Goal: Obtain resource: Download file/media

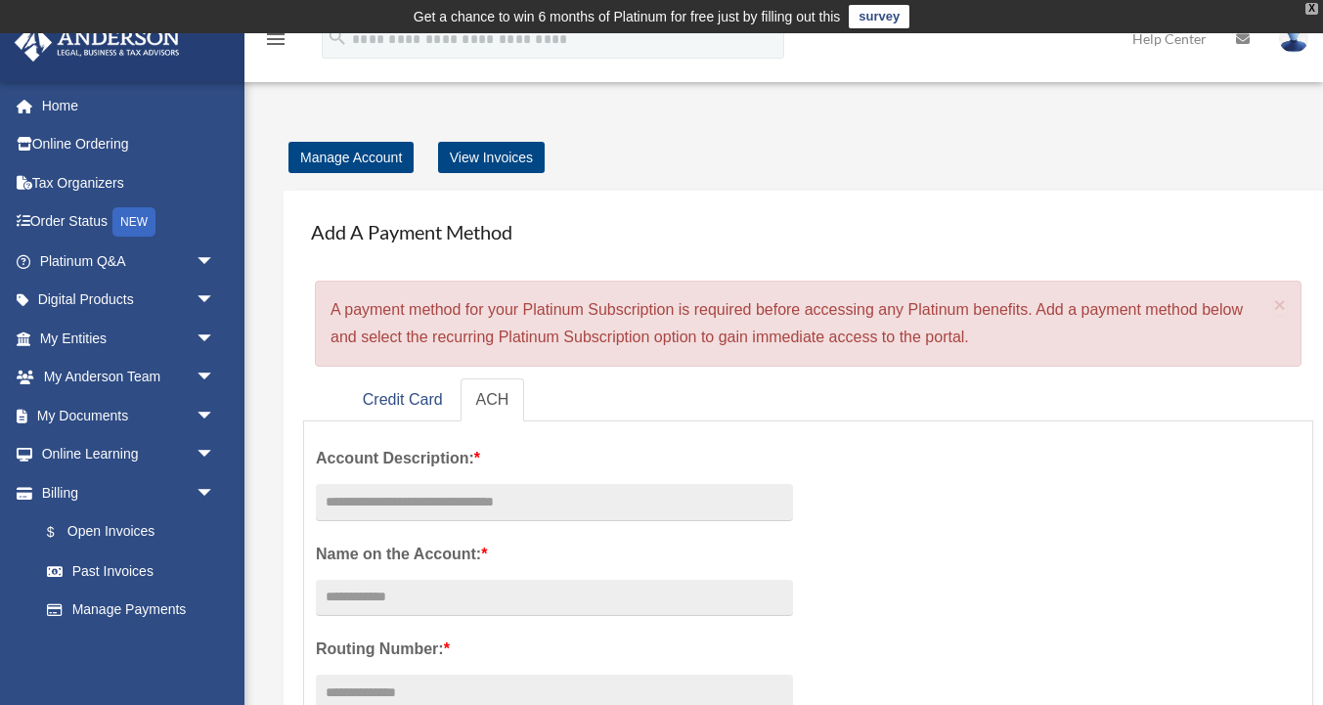
click at [1098, 9] on div "X" at bounding box center [1312, 9] width 13 height 12
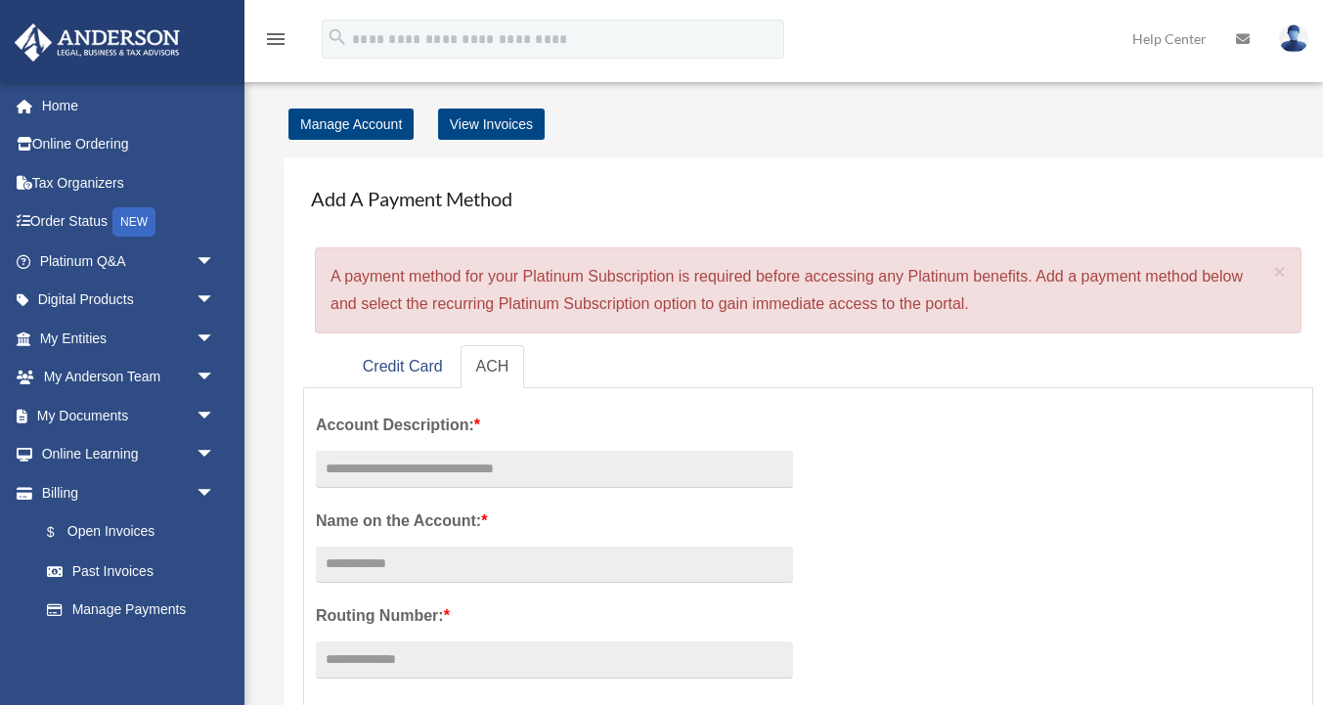
scroll to position [46, 0]
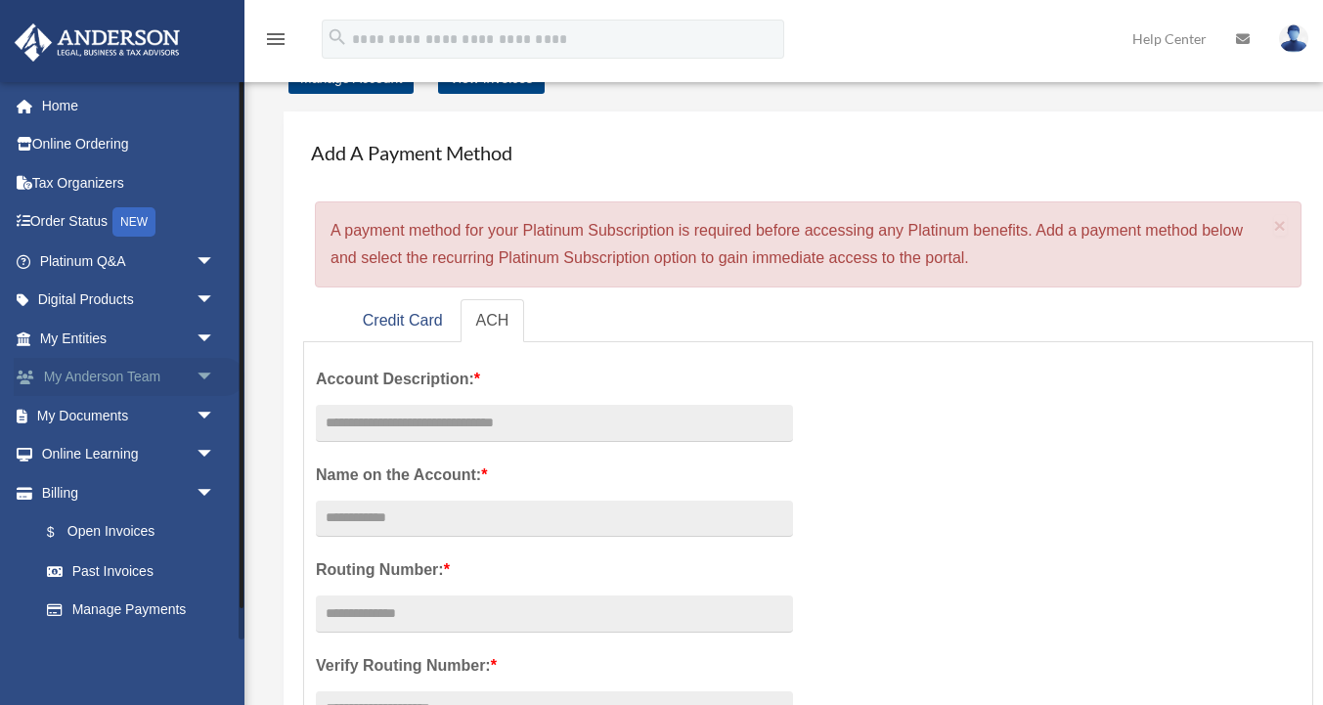
click at [138, 384] on link "My [PERSON_NAME] Team arrow_drop_down" at bounding box center [129, 377] width 231 height 39
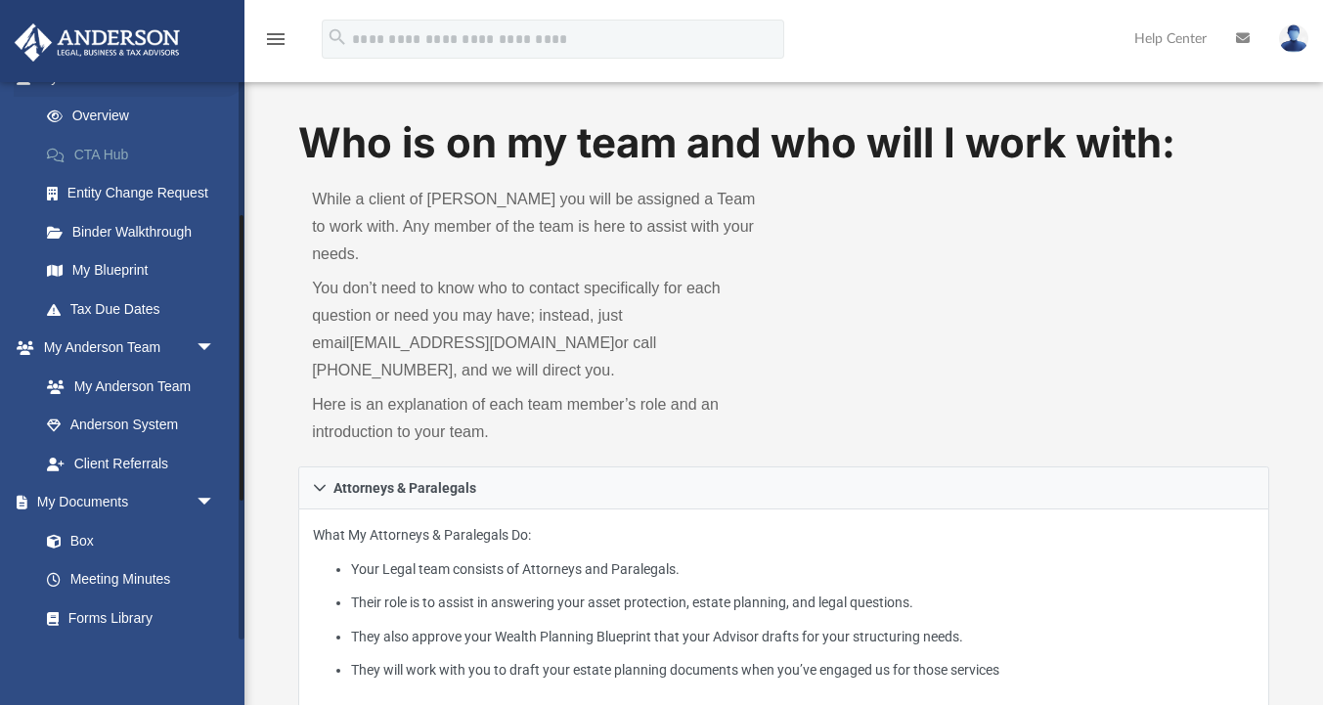
scroll to position [262, 0]
click at [152, 383] on link "My Anderson Team" at bounding box center [135, 385] width 217 height 39
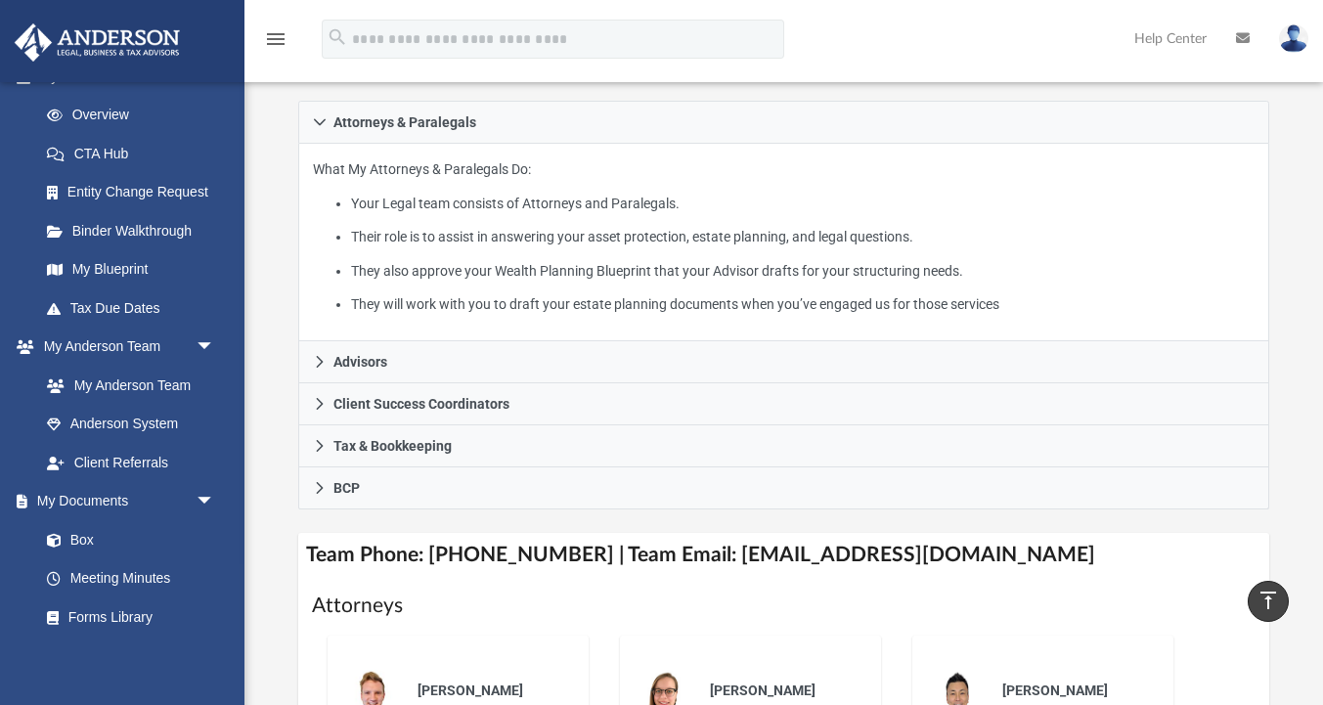
scroll to position [358, 0]
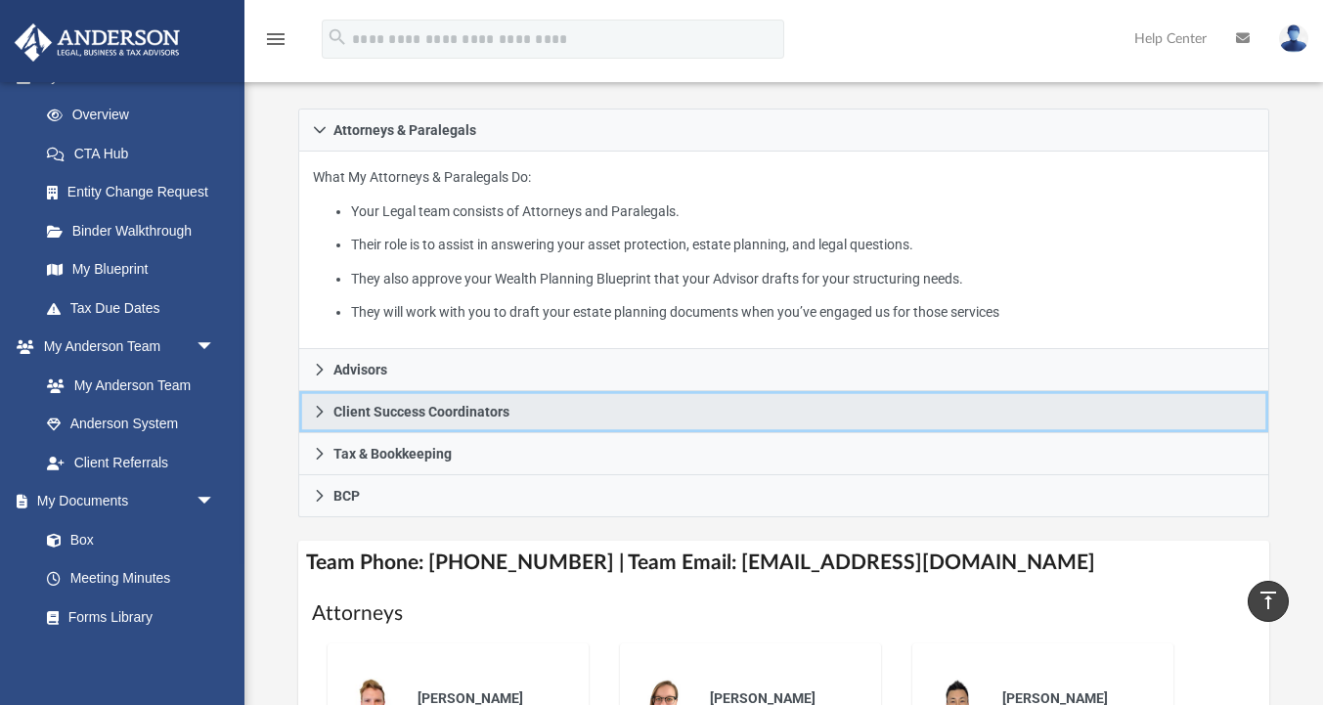
click at [464, 405] on span "Client Success Coordinators" at bounding box center [421, 412] width 176 height 14
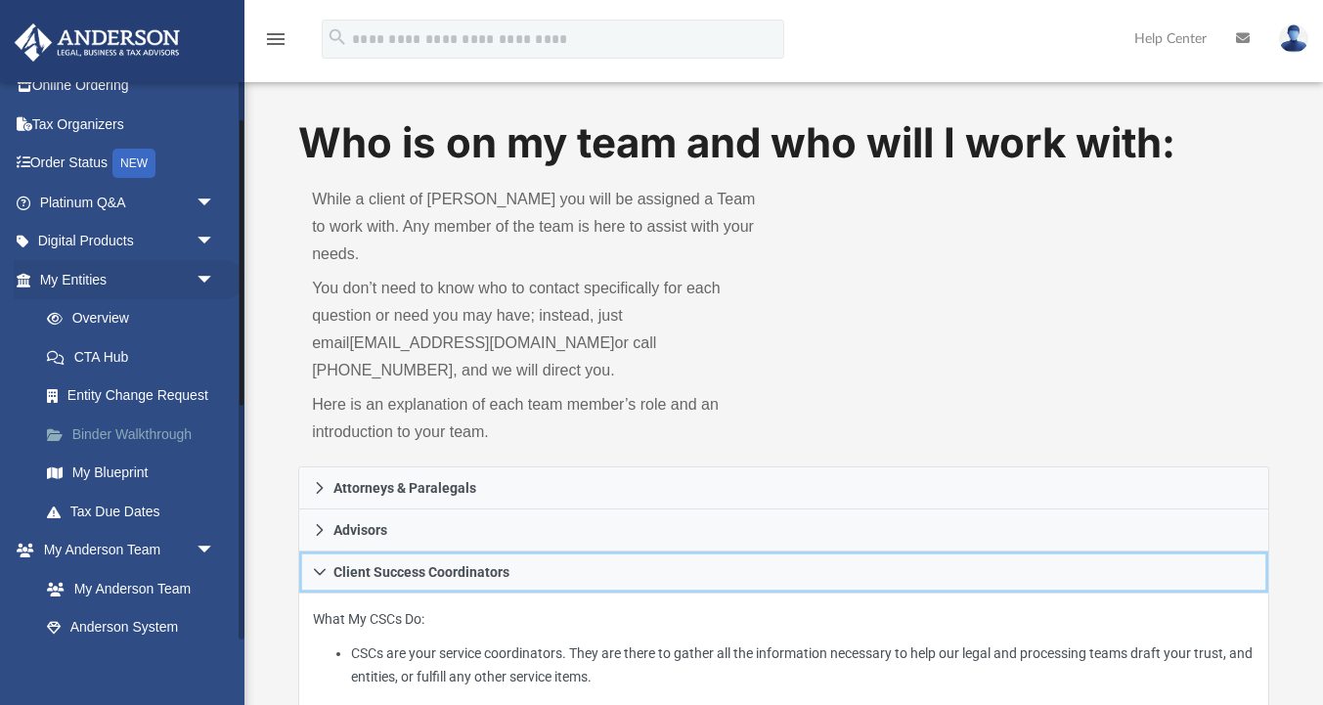
scroll to position [52, 0]
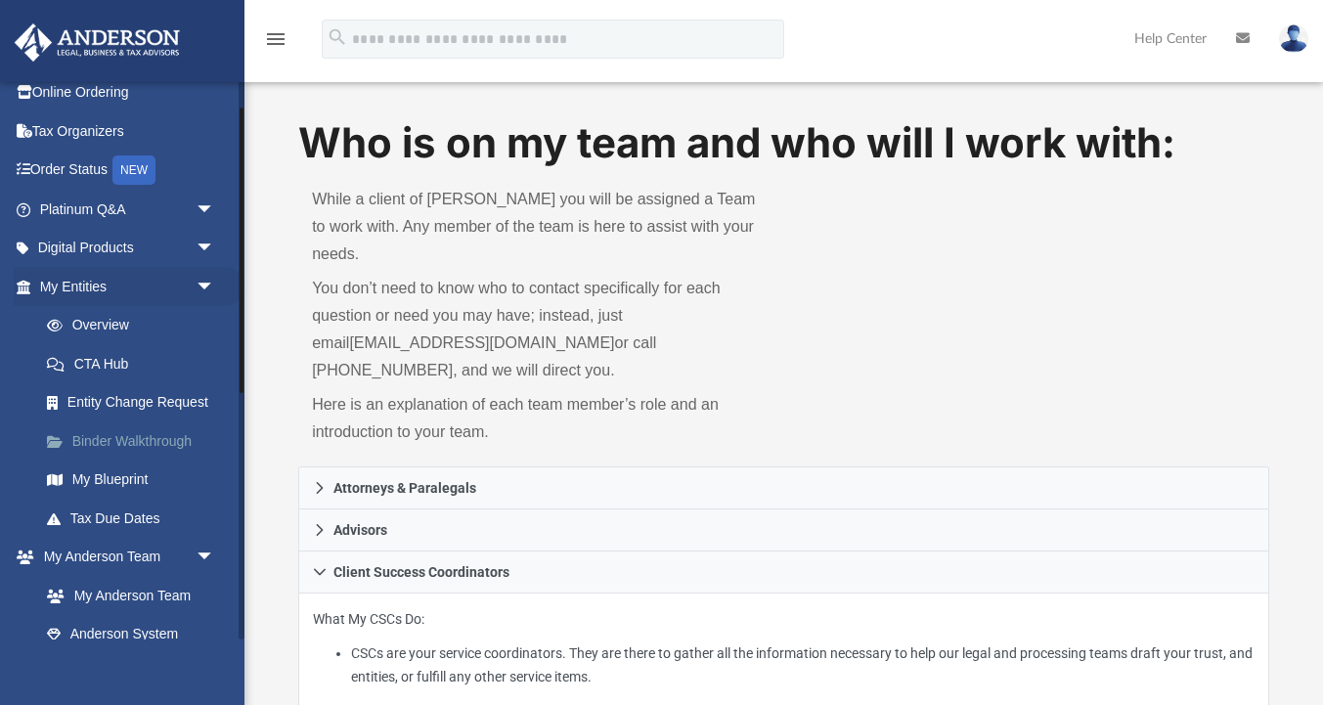
click at [82, 218] on link "Platinum Q&A arrow_drop_down" at bounding box center [129, 209] width 231 height 39
click at [207, 207] on span "arrow_drop_down" at bounding box center [215, 210] width 39 height 40
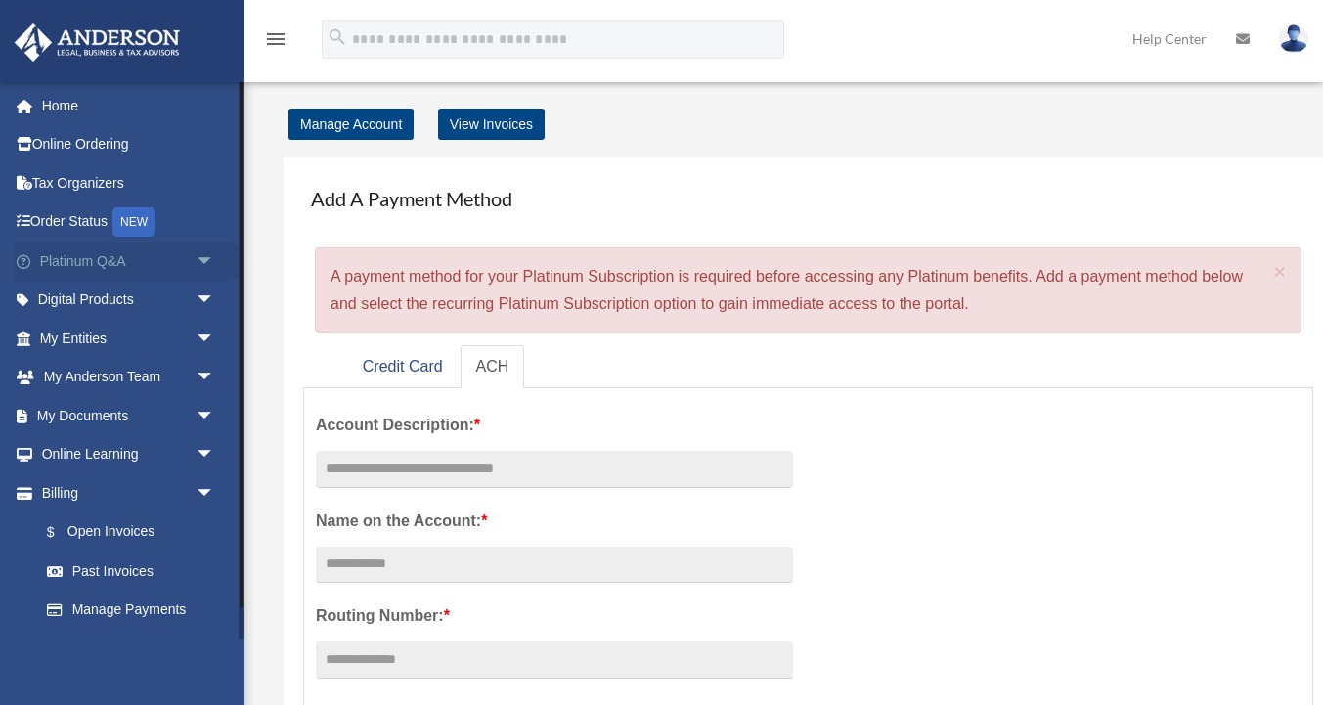
click at [203, 259] on span "arrow_drop_down" at bounding box center [215, 262] width 39 height 40
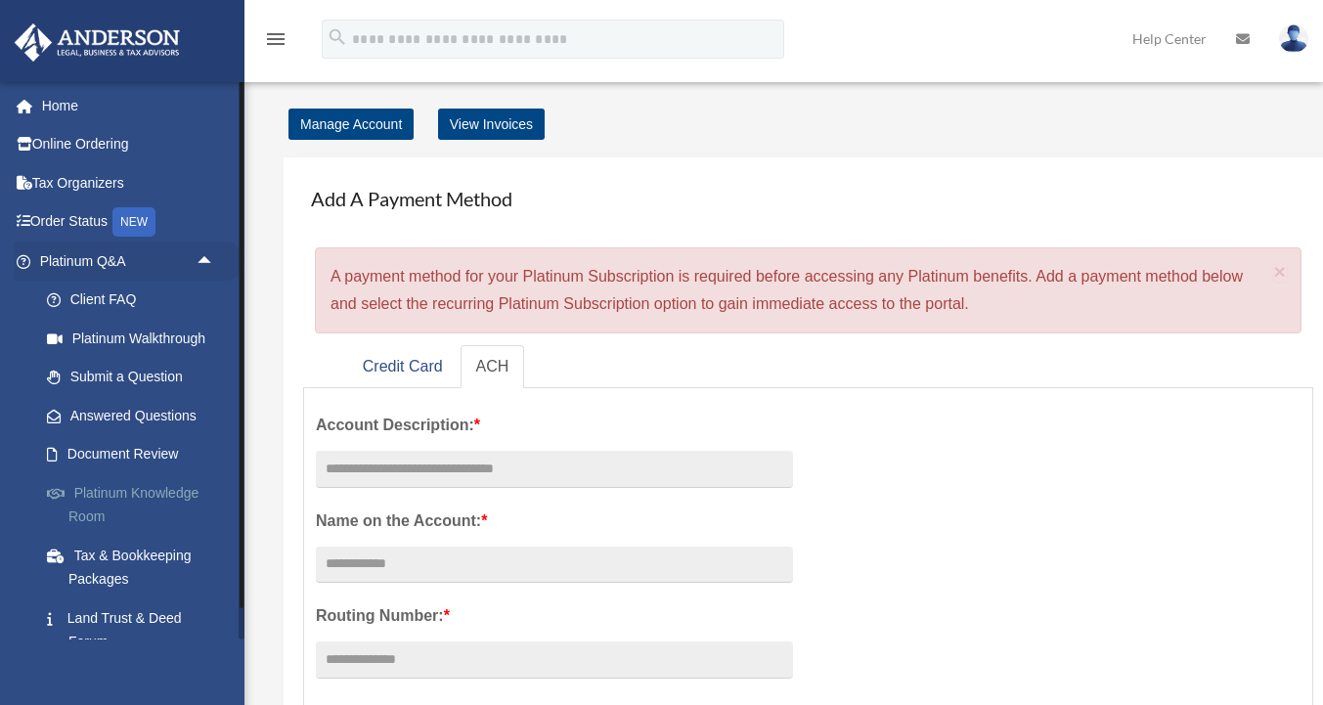
click at [153, 500] on link "Platinum Knowledge Room" at bounding box center [135, 504] width 217 height 63
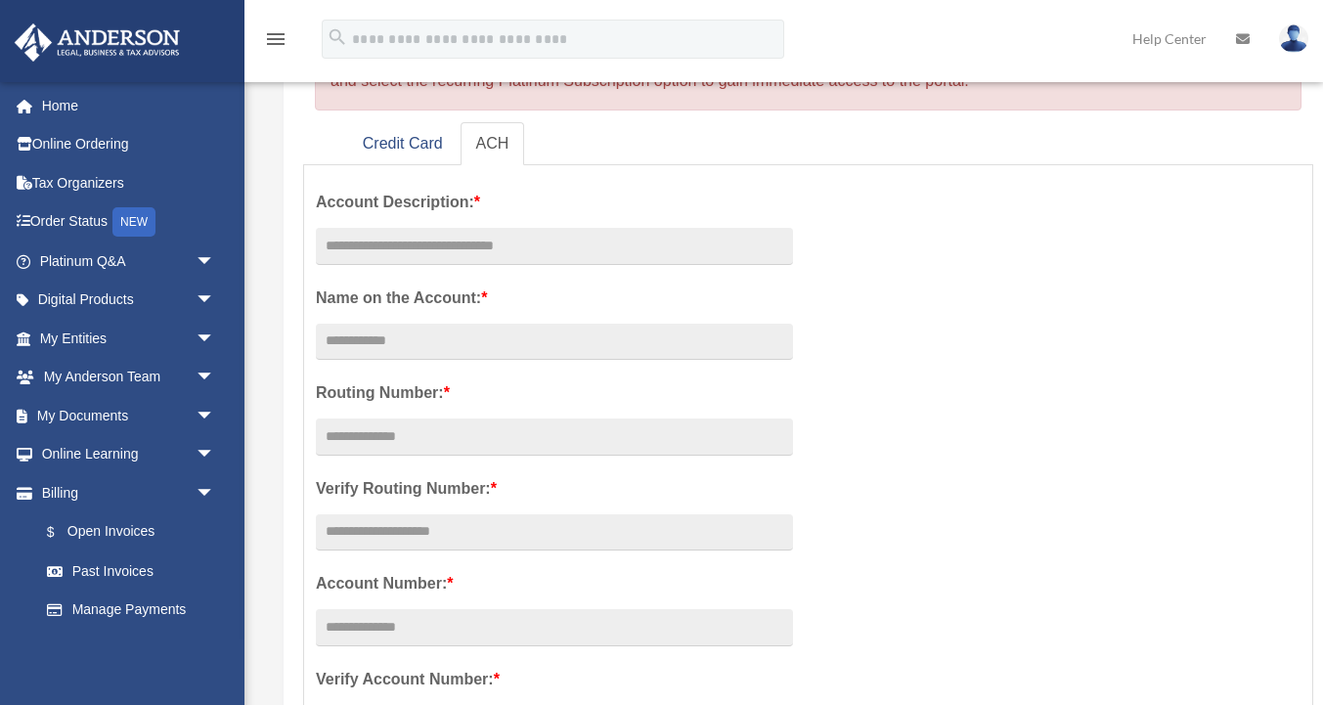
scroll to position [226, 0]
click at [426, 146] on link "Credit Card" at bounding box center [402, 141] width 111 height 44
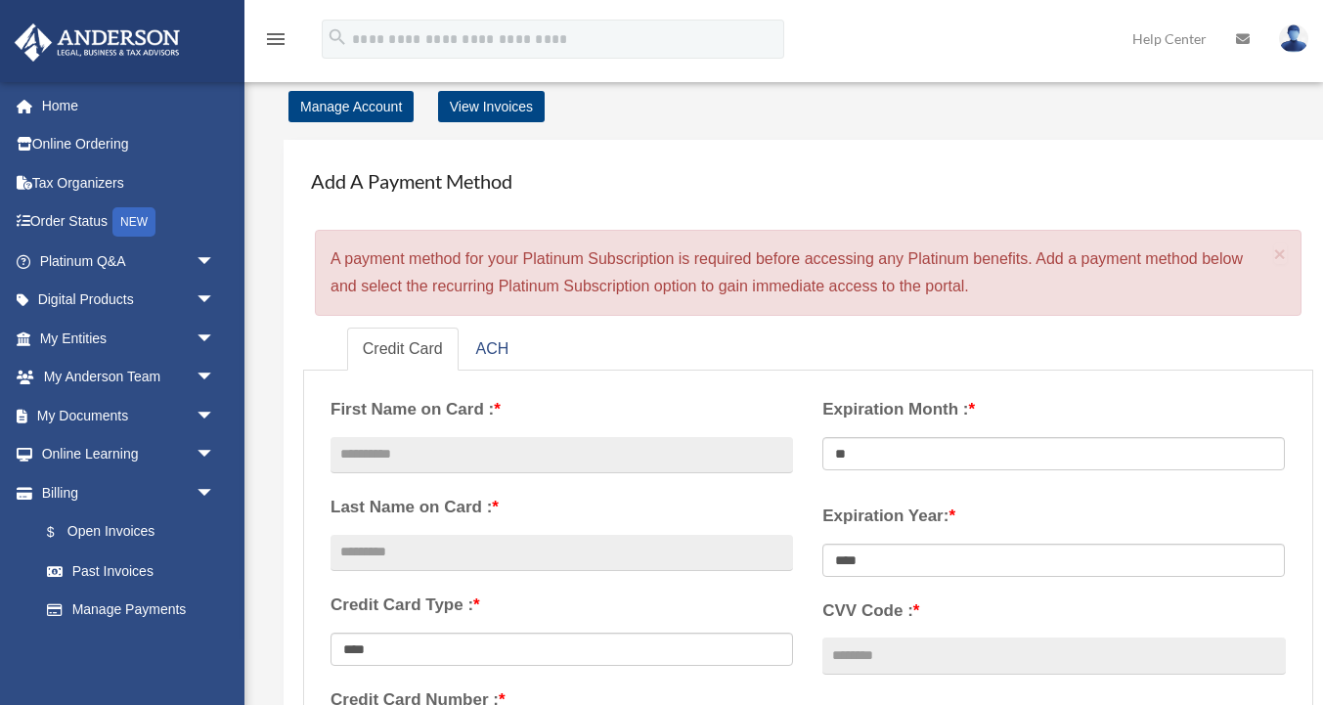
scroll to position [0, 0]
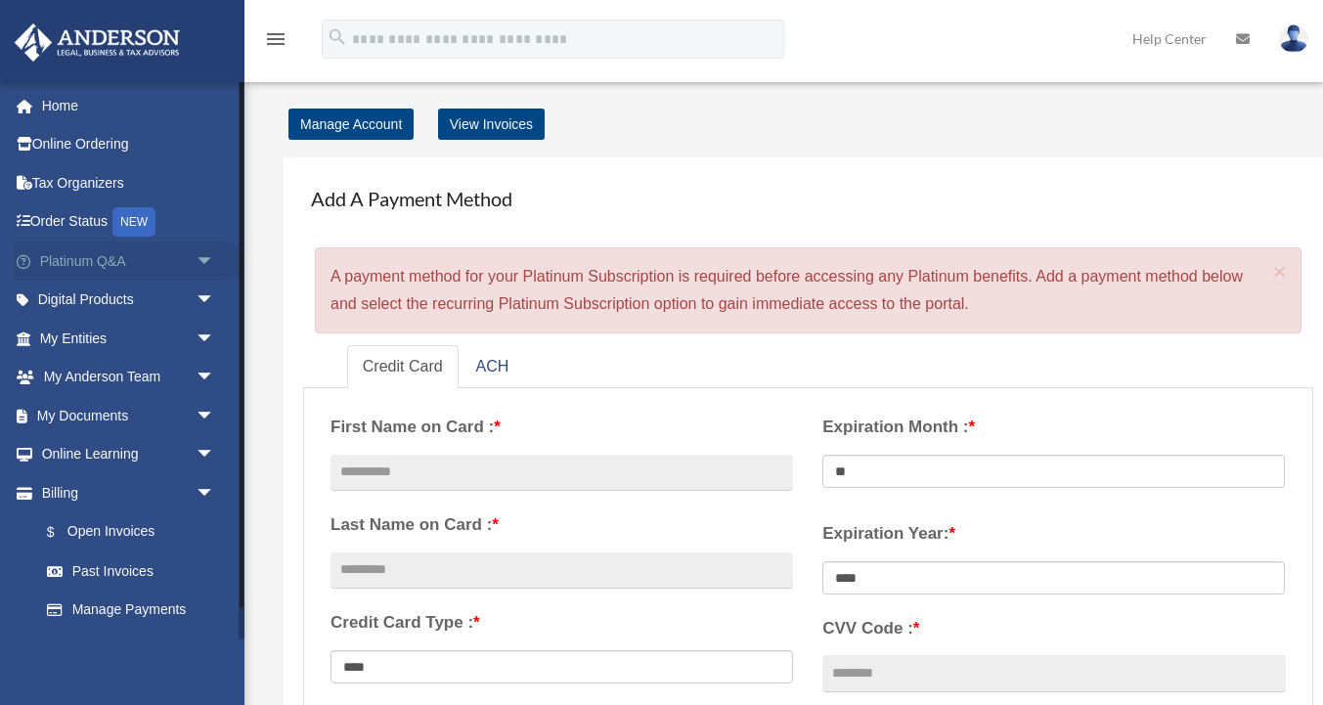
click at [206, 266] on span "arrow_drop_down" at bounding box center [215, 262] width 39 height 40
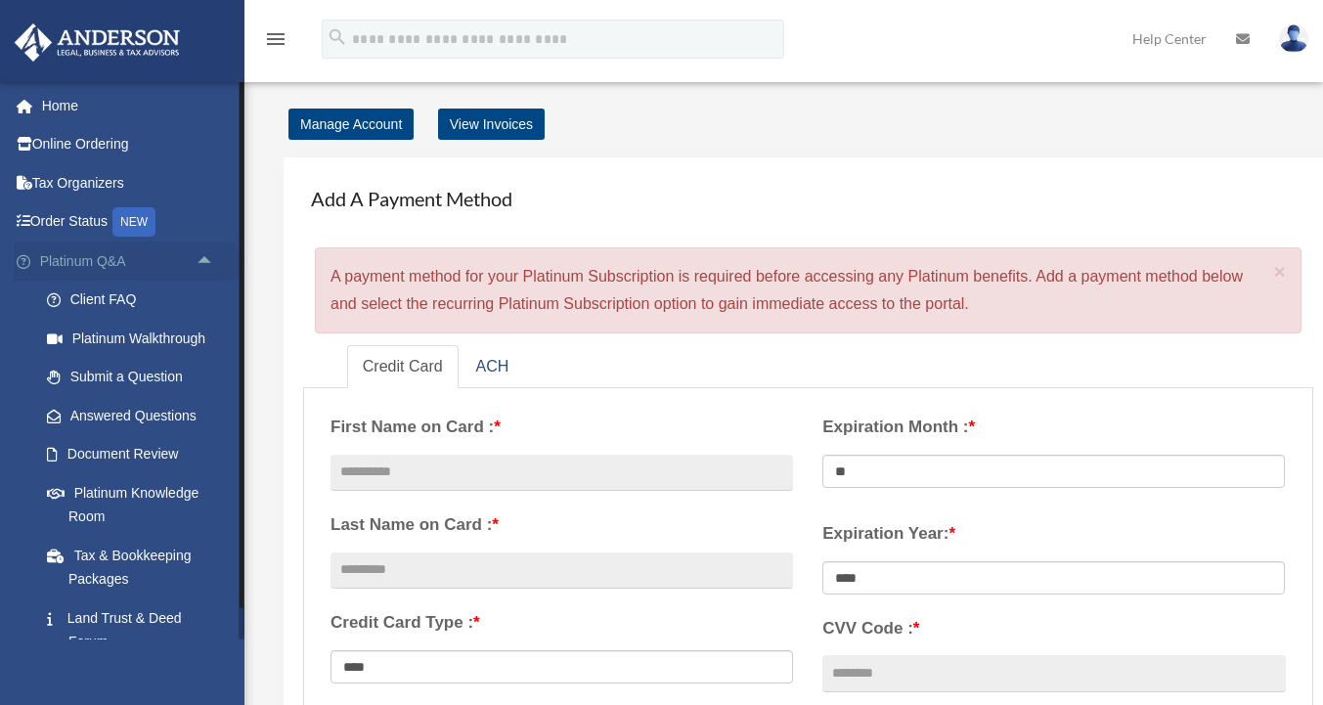
click at [196, 265] on span "arrow_drop_up" at bounding box center [215, 262] width 39 height 40
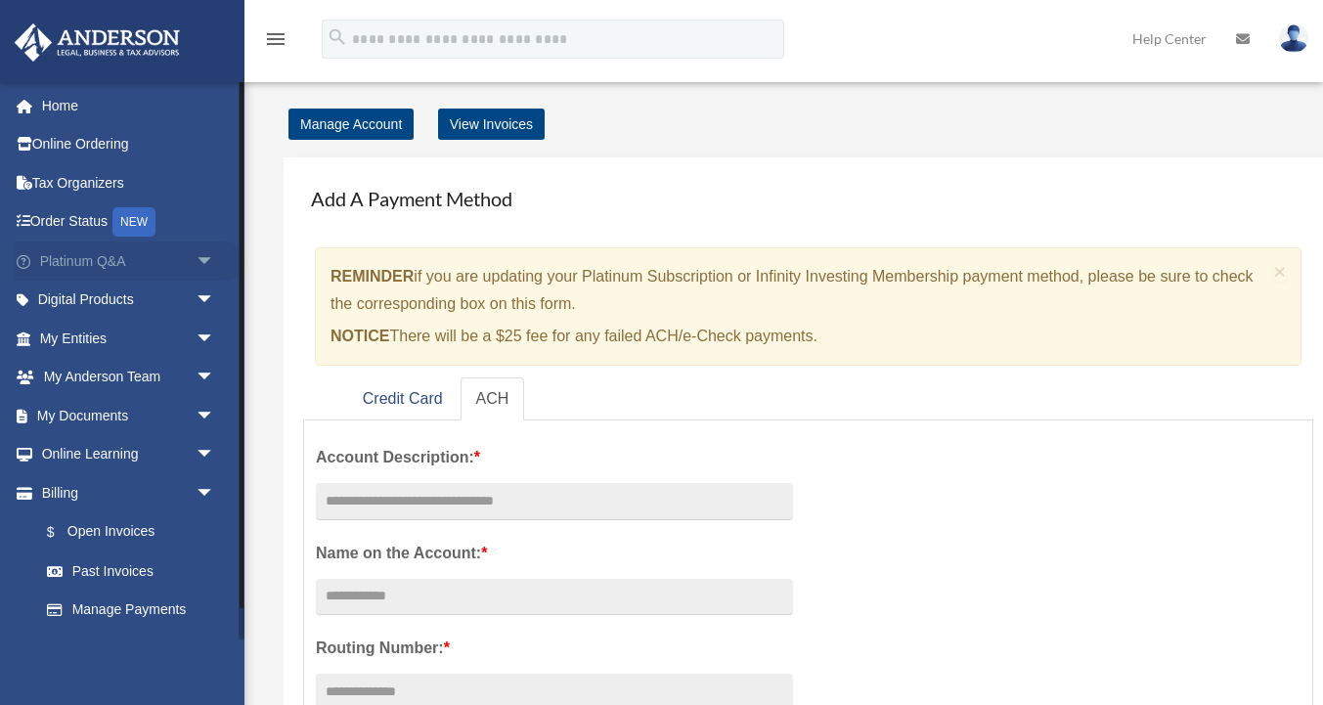
click at [146, 262] on link "Platinum Q&A arrow_drop_down" at bounding box center [129, 261] width 231 height 39
click at [204, 259] on span "arrow_drop_down" at bounding box center [215, 262] width 39 height 40
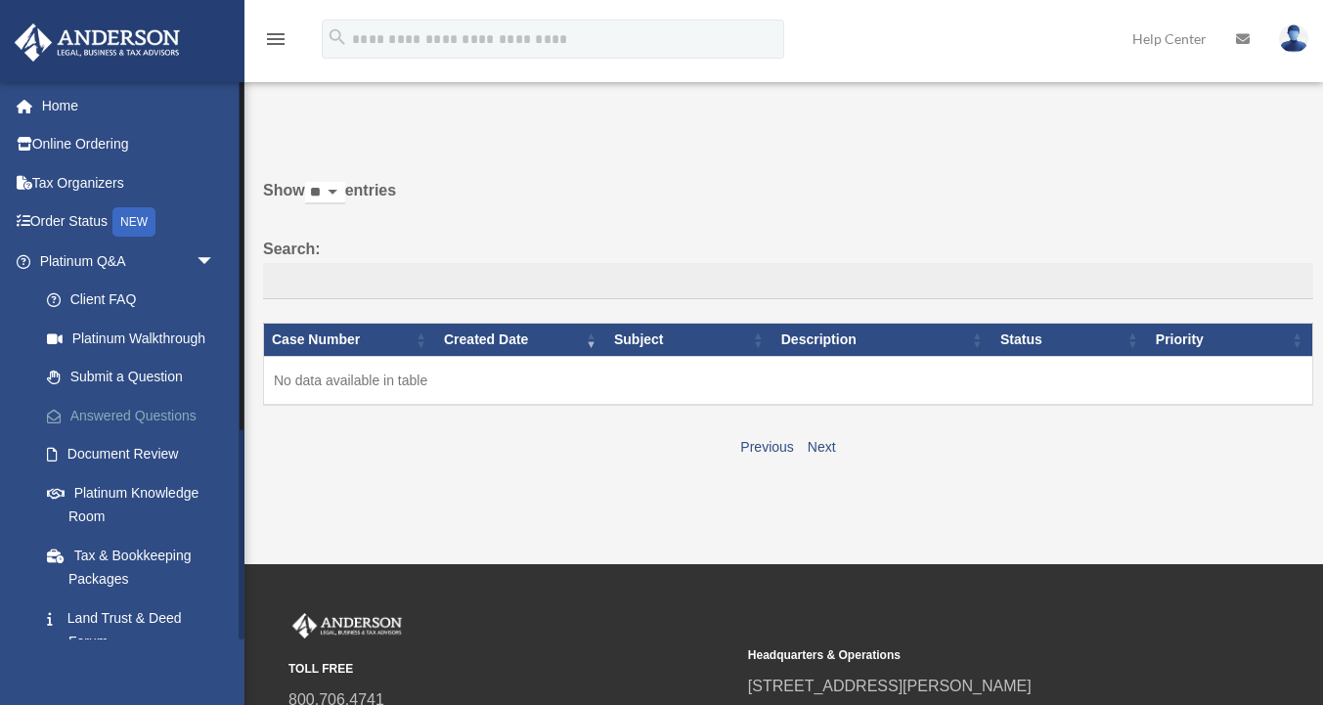
click at [159, 419] on link "Answered Questions" at bounding box center [135, 415] width 217 height 39
click at [154, 488] on link "Platinum Knowledge Room" at bounding box center [135, 504] width 217 height 63
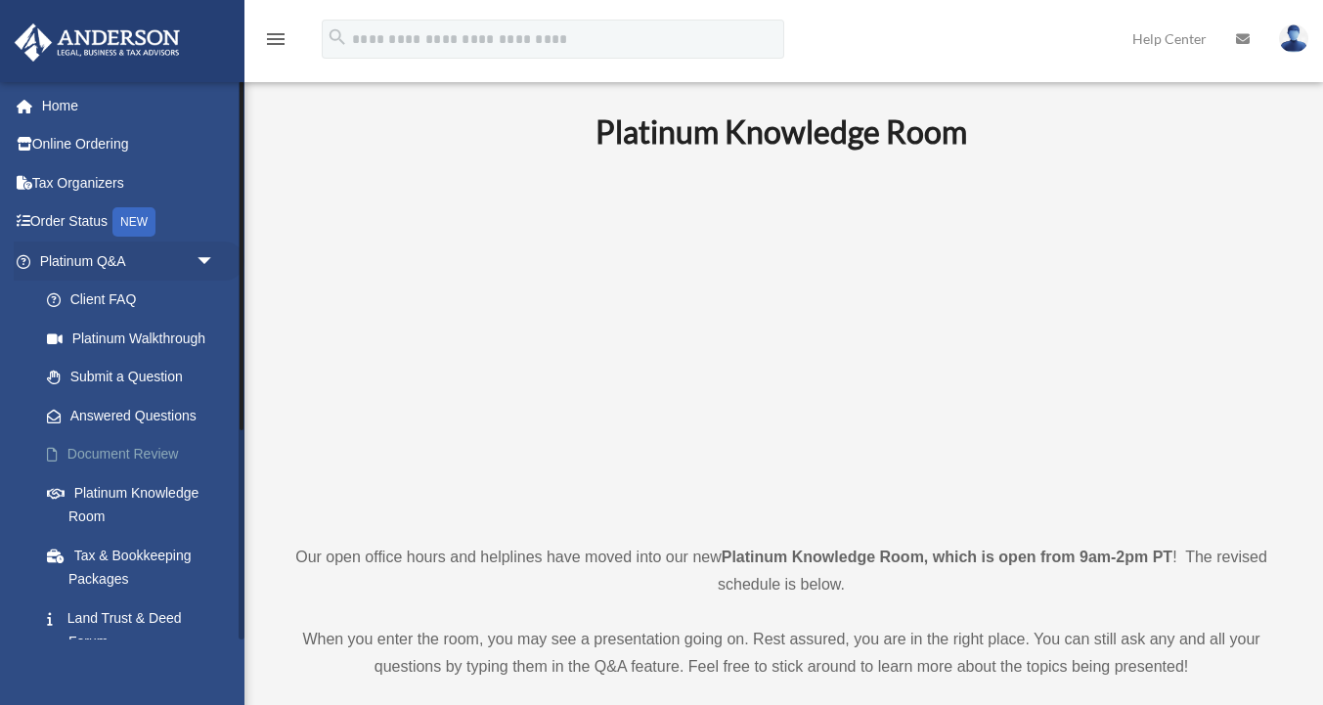
click at [150, 443] on link "Document Review" at bounding box center [135, 454] width 217 height 39
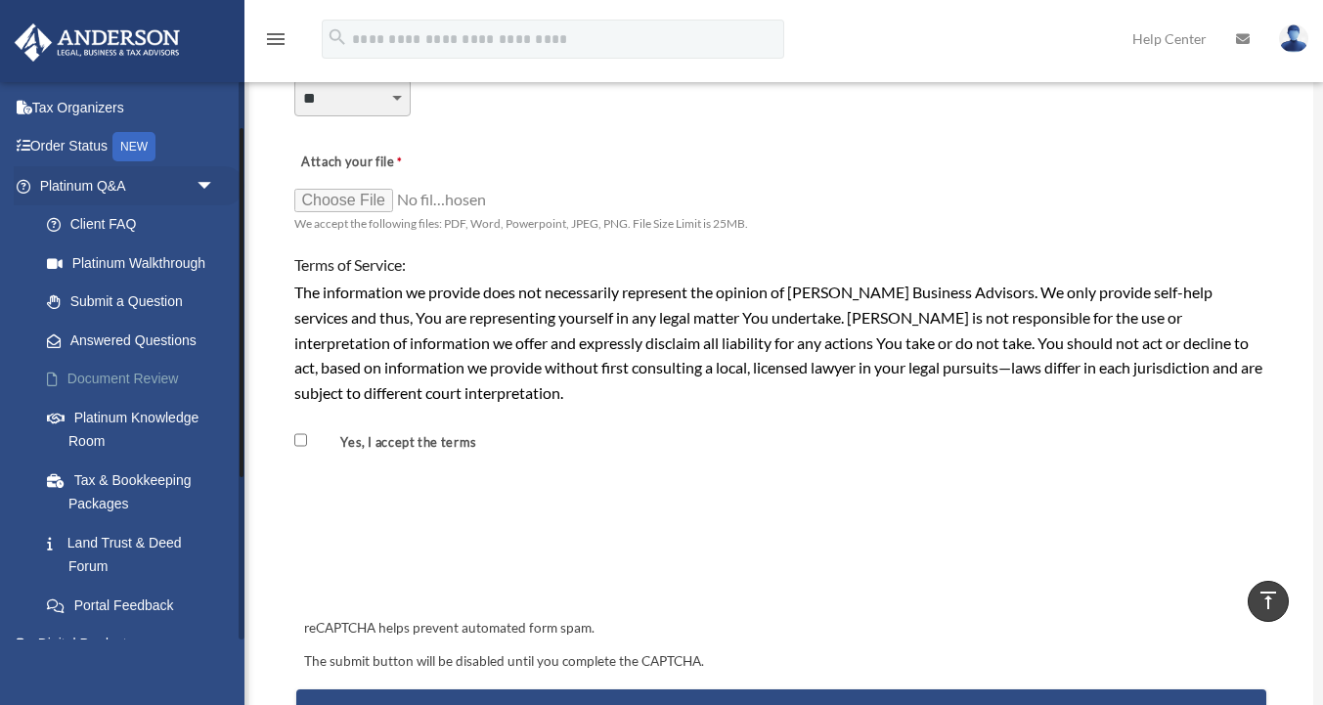
scroll to position [138, 0]
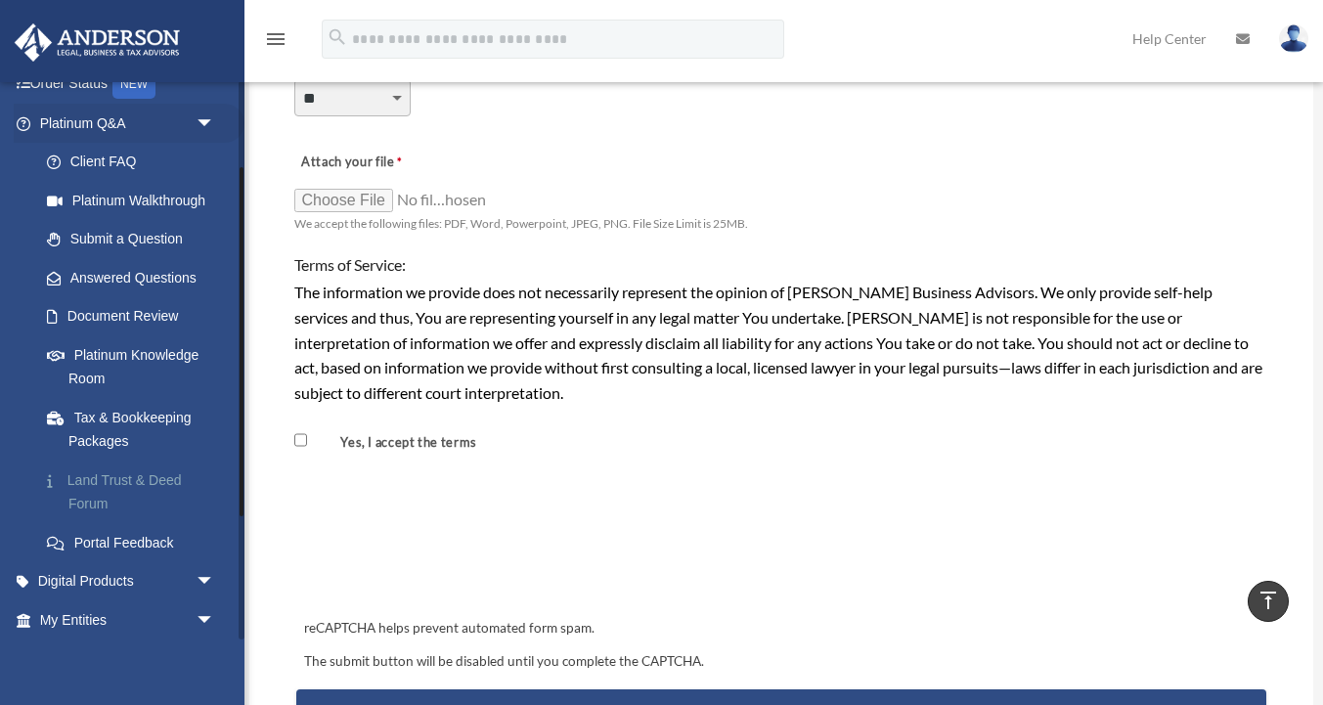
click at [131, 475] on link "Land Trust & Deed Forum" at bounding box center [135, 492] width 217 height 63
click at [139, 477] on link "Land Trust & Deed Forum" at bounding box center [135, 492] width 217 height 63
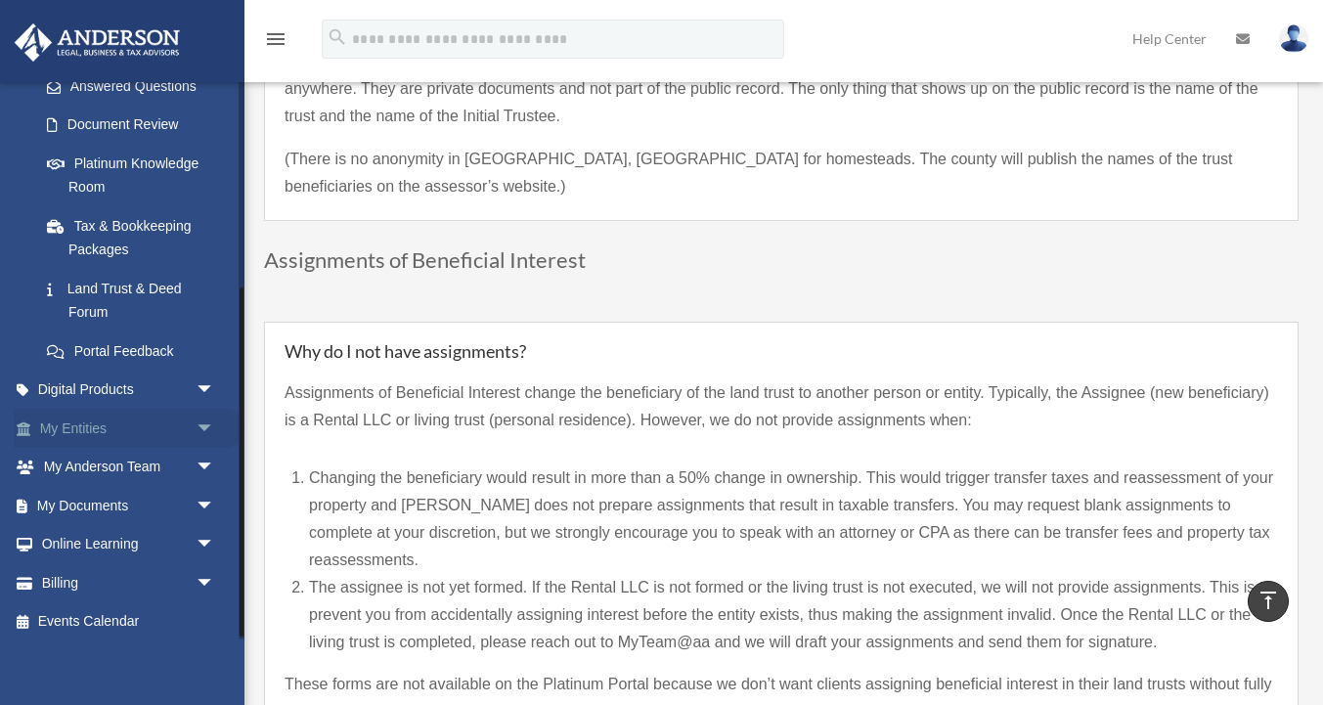
scroll to position [331, 0]
click at [205, 507] on span "arrow_drop_down" at bounding box center [215, 505] width 39 height 40
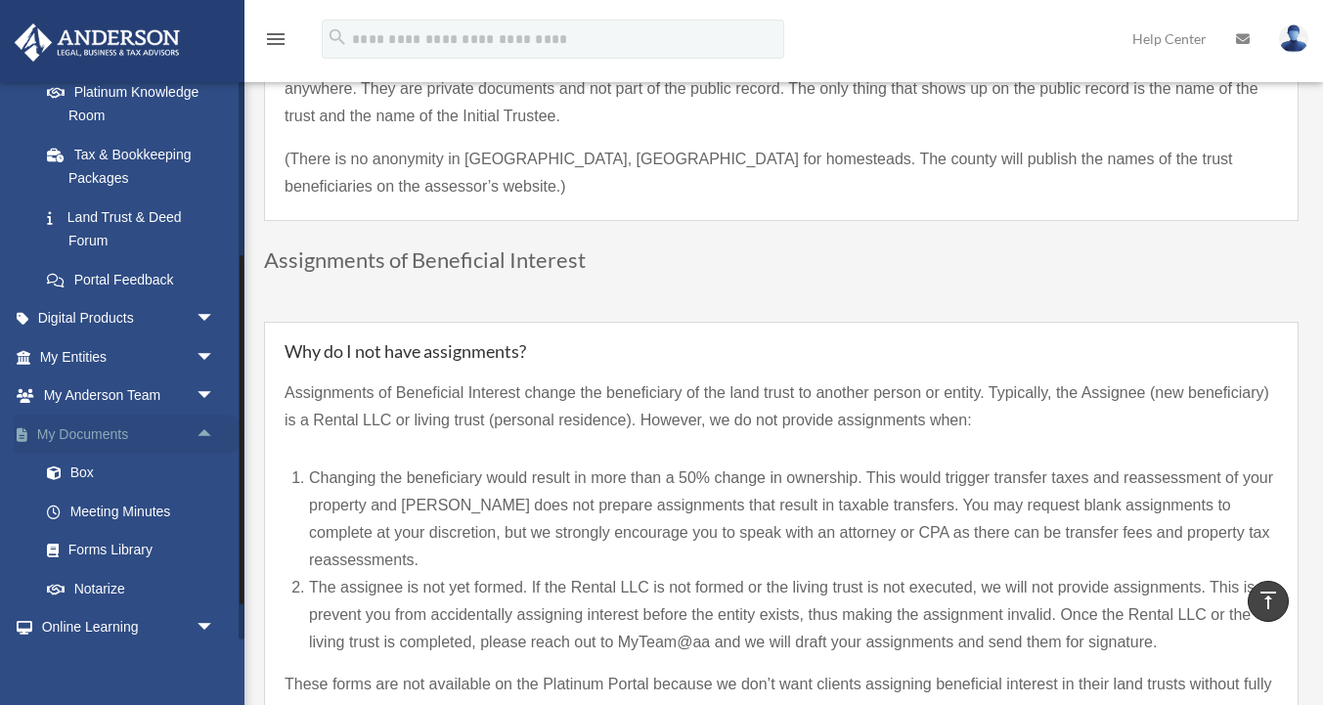
scroll to position [458, 0]
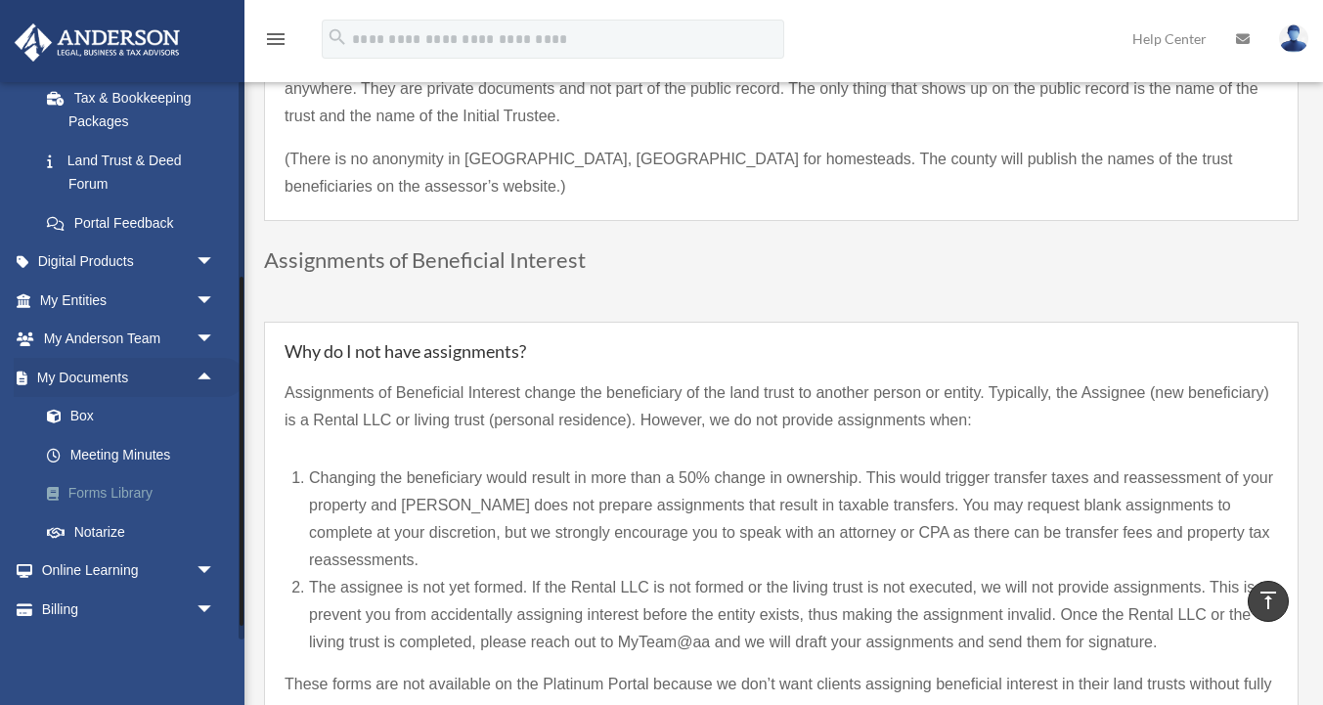
click at [110, 491] on link "Forms Library" at bounding box center [135, 493] width 217 height 39
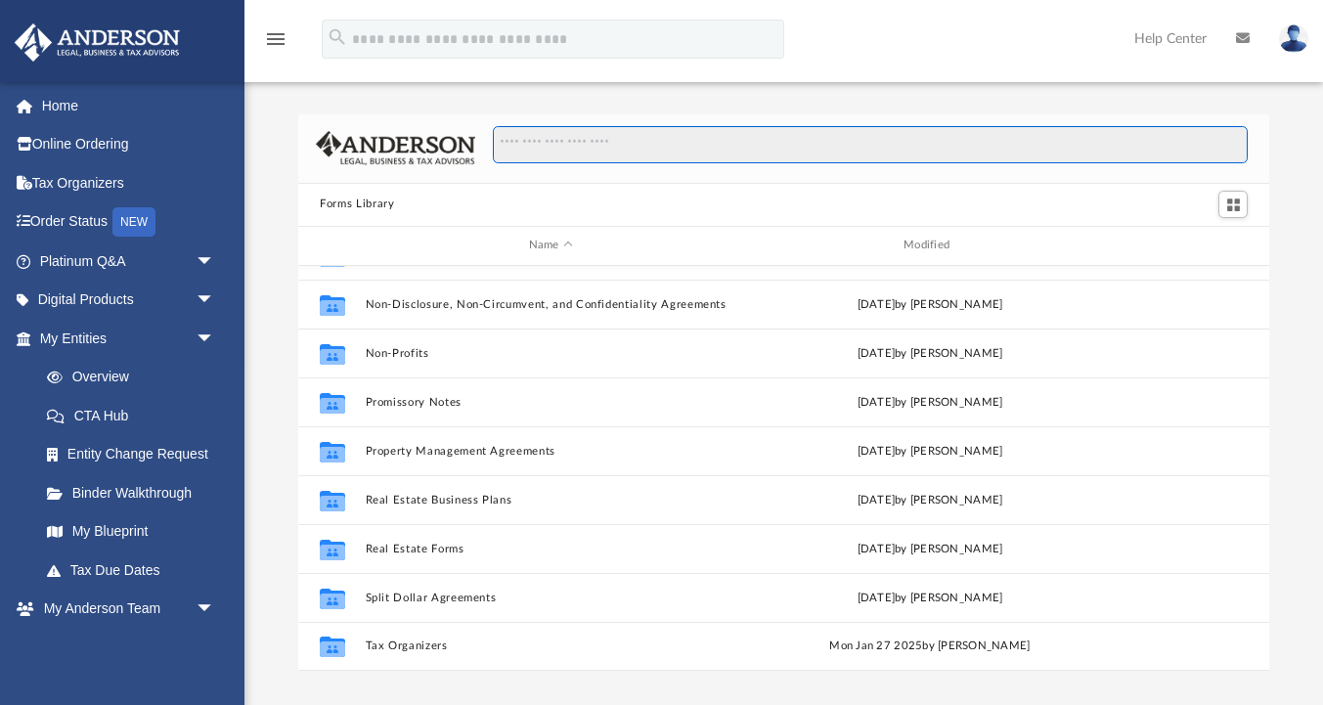
click at [551, 146] on input "Search files and folders" at bounding box center [870, 144] width 755 height 37
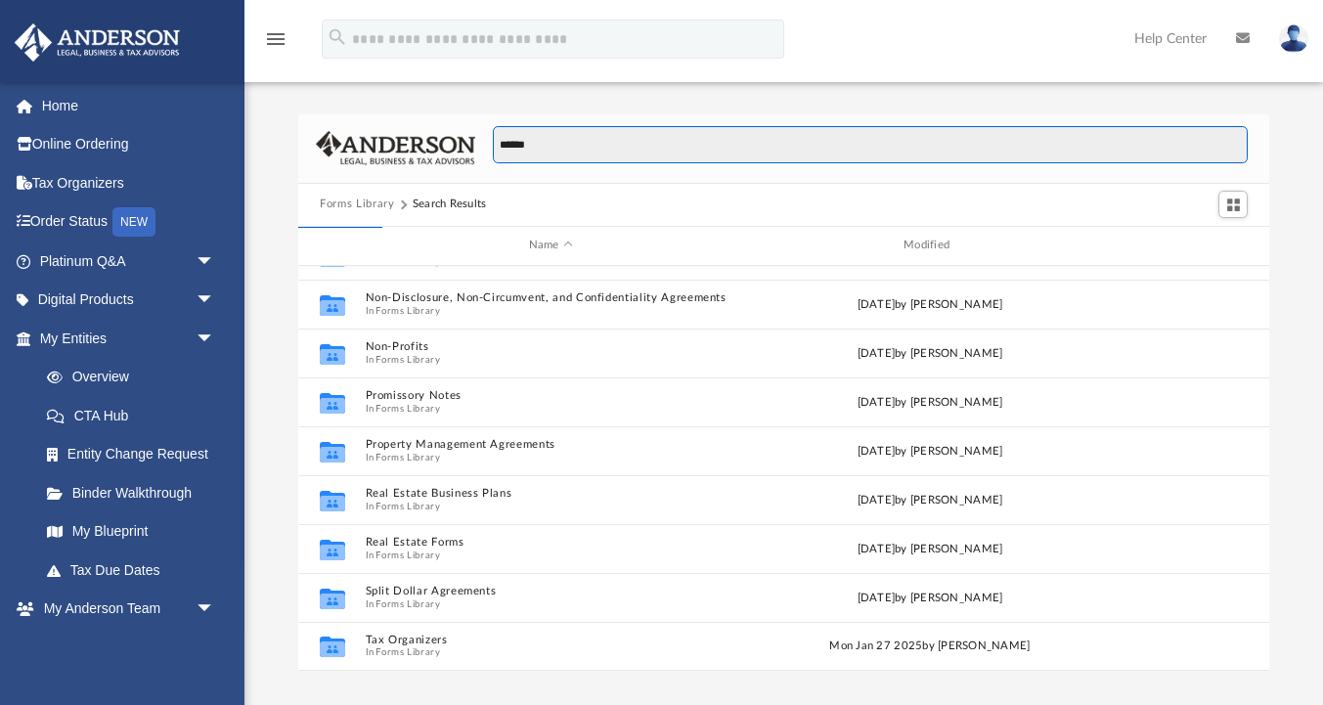
type input "******"
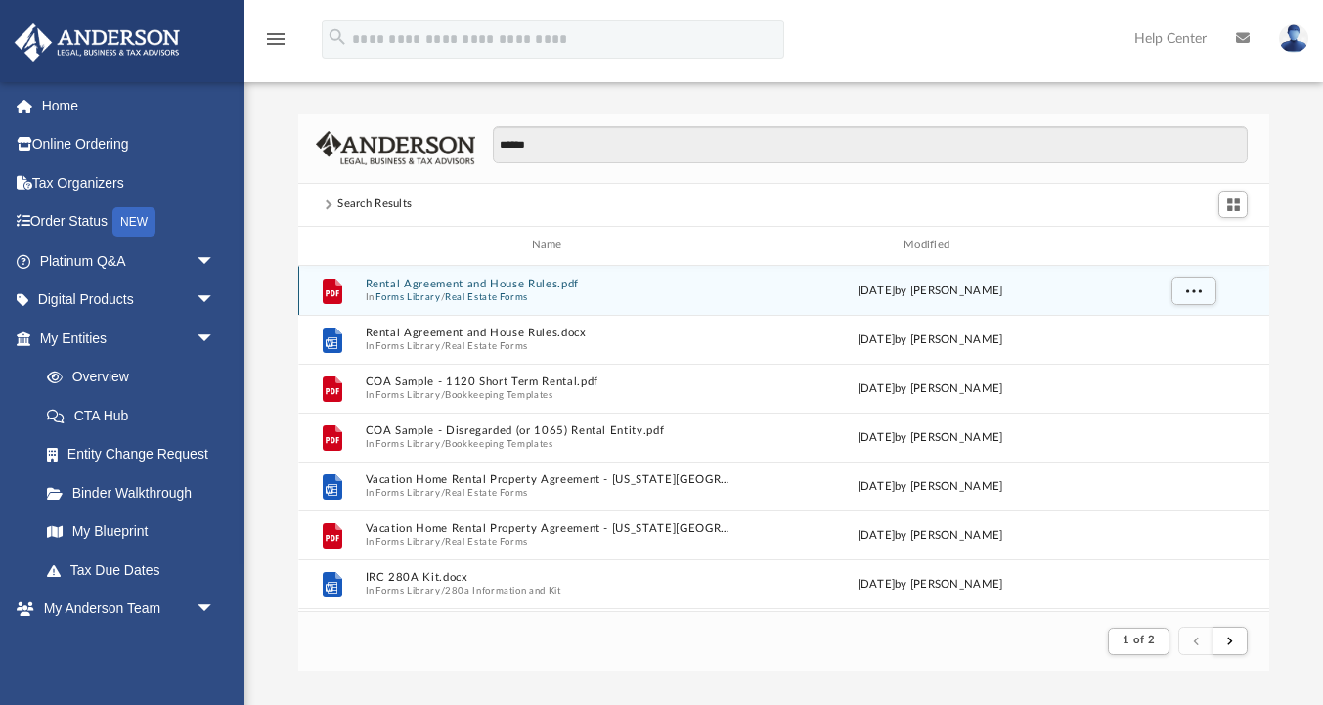
click at [602, 288] on button "Rental Agreement and House Rules.pdf" at bounding box center [551, 284] width 371 height 13
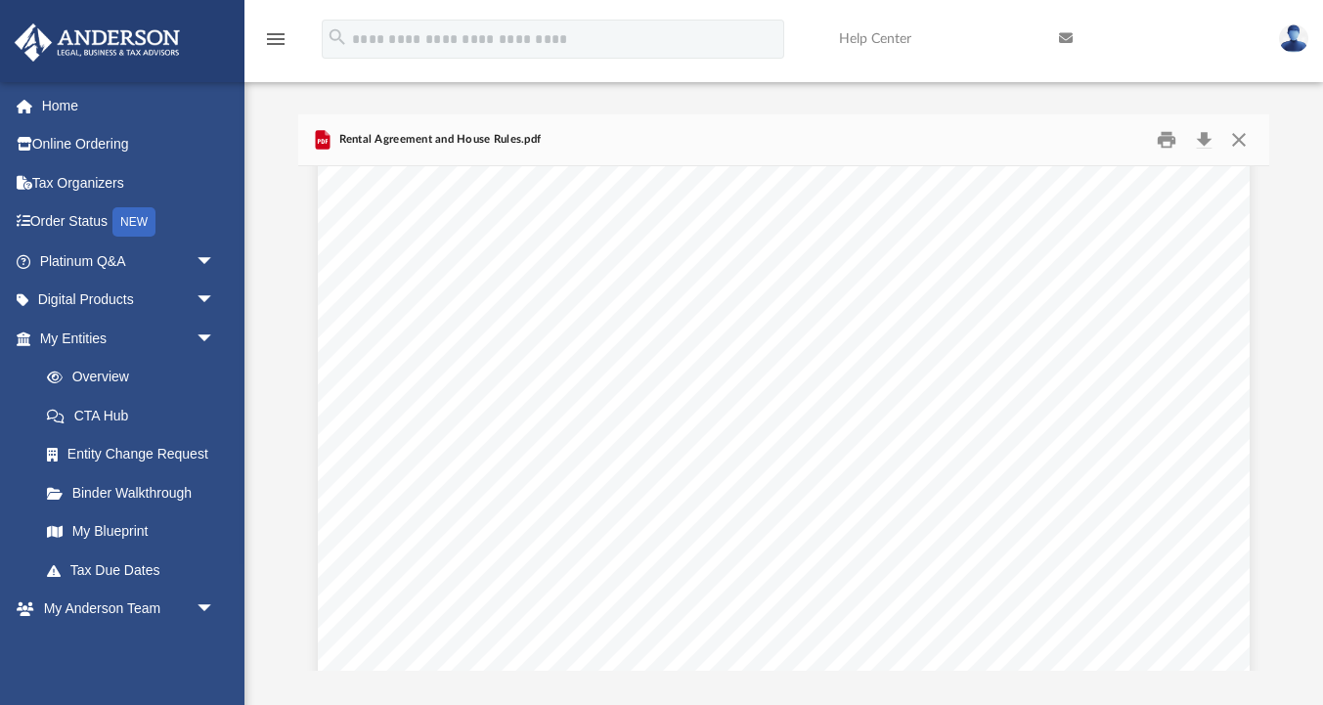
scroll to position [8741, 0]
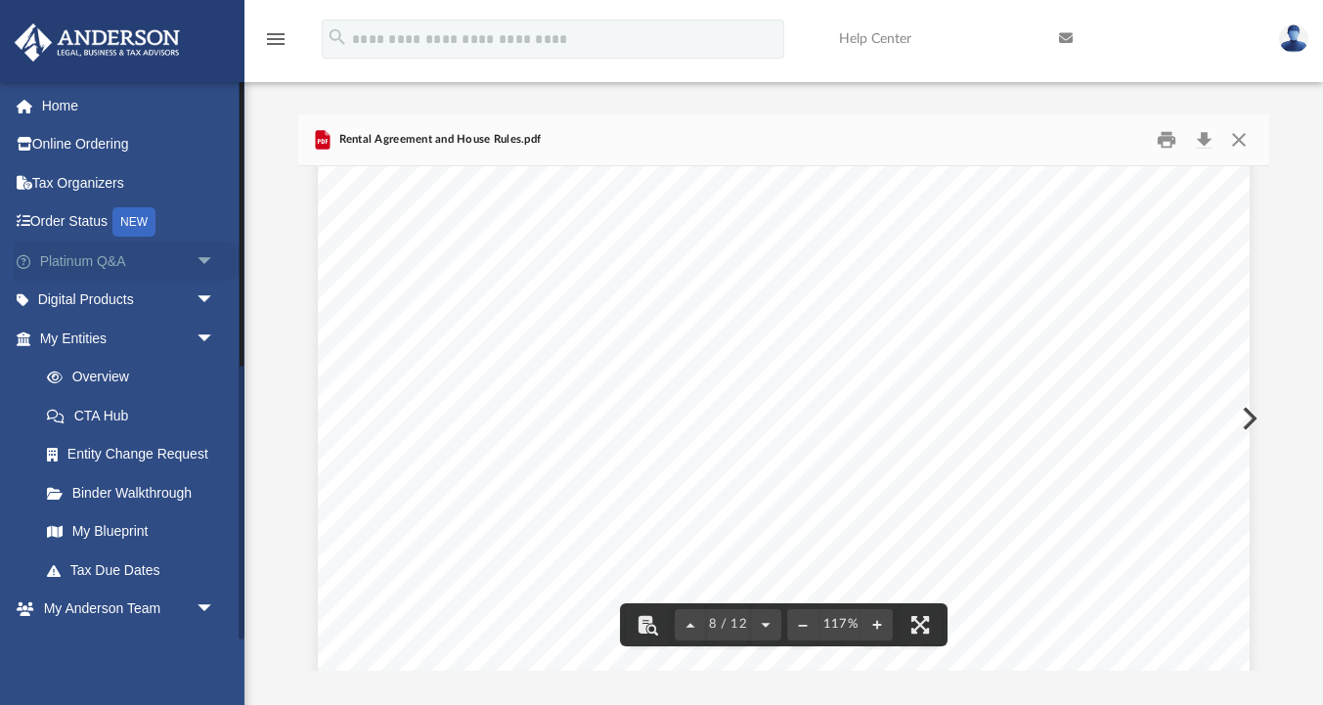
click at [205, 261] on span "arrow_drop_down" at bounding box center [215, 262] width 39 height 40
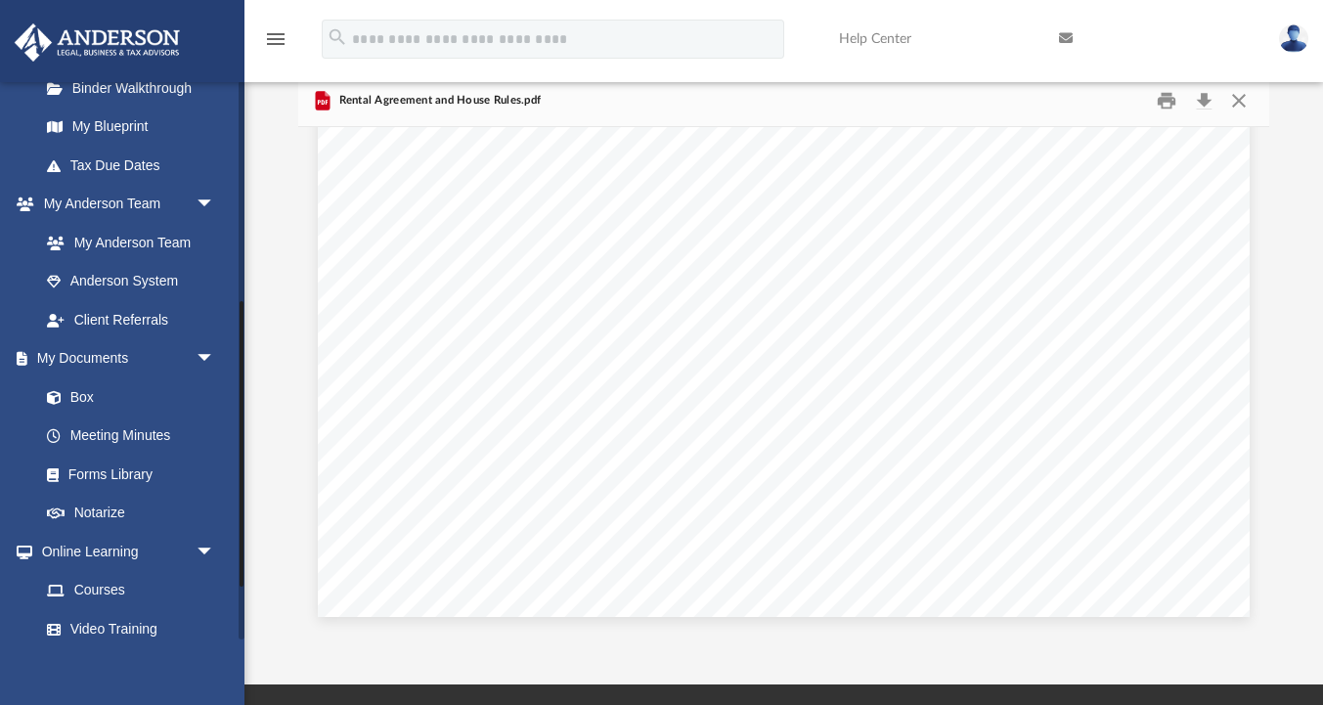
scroll to position [831, 0]
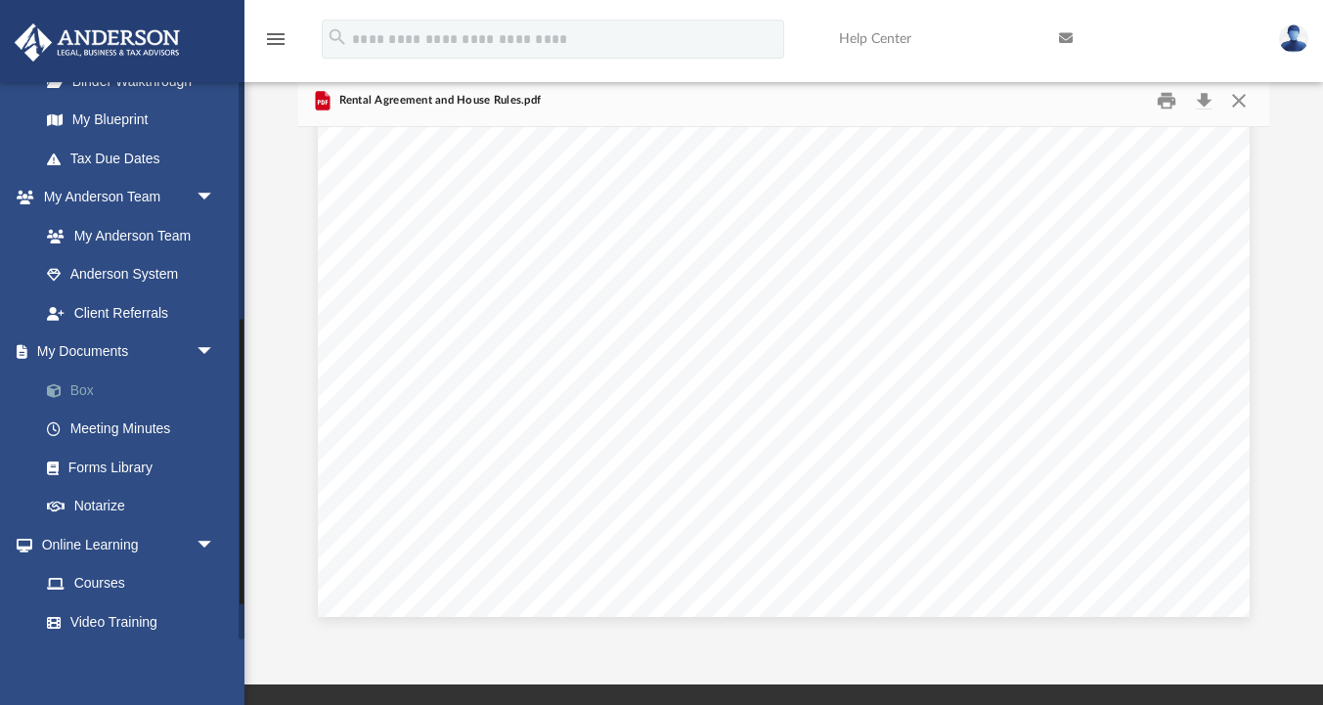
click at [73, 383] on link "Box" at bounding box center [135, 390] width 217 height 39
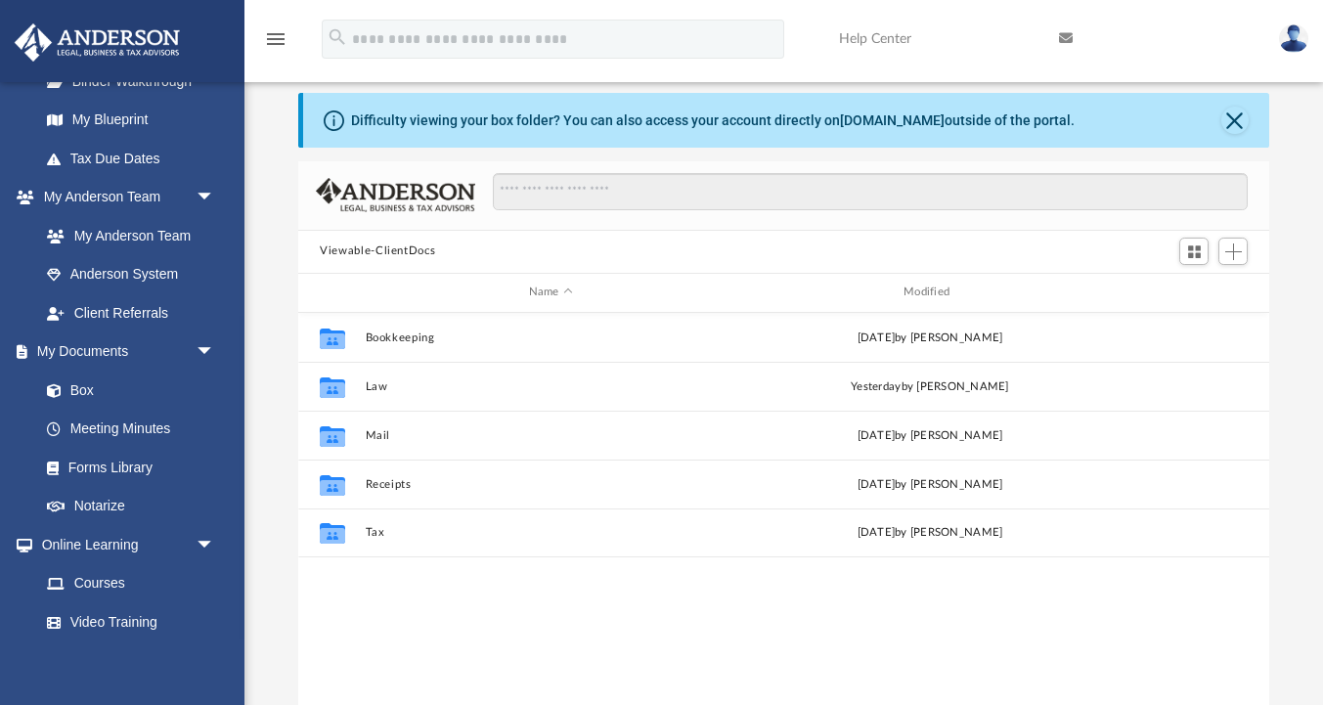
scroll to position [35, 0]
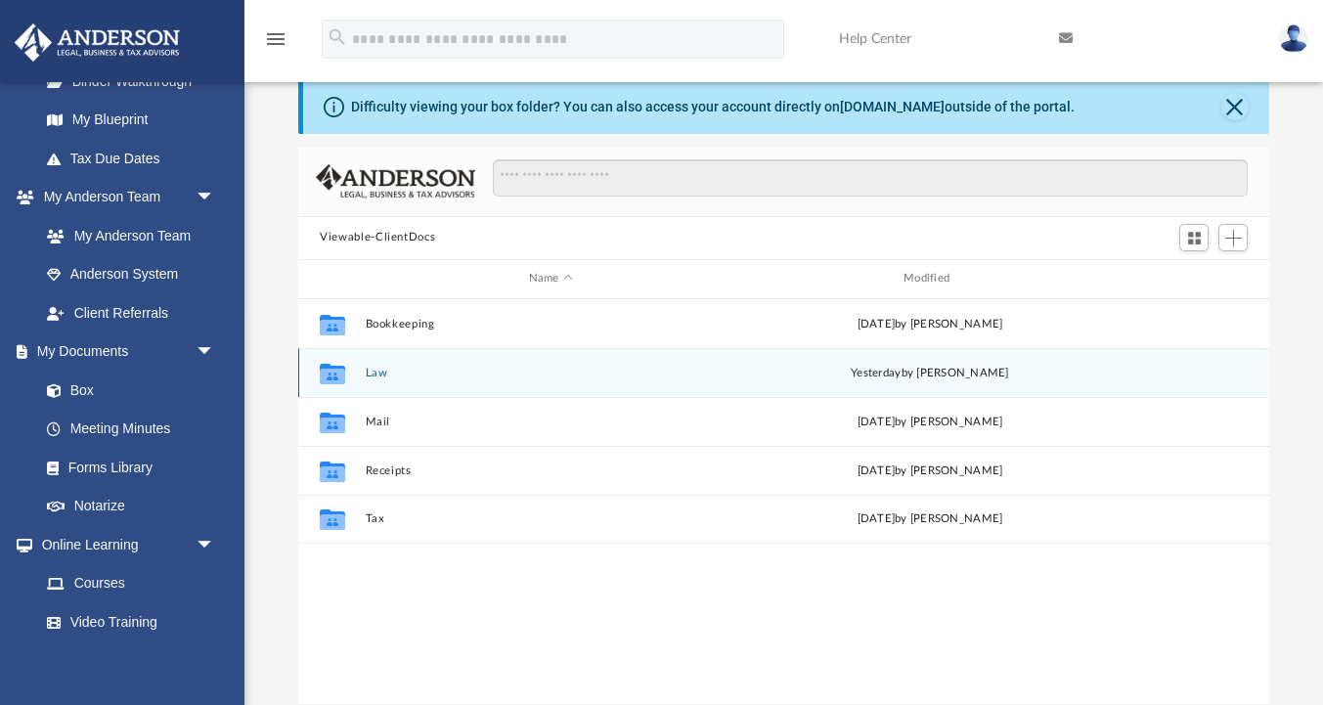
click at [330, 374] on icon "grid" at bounding box center [332, 373] width 25 height 21
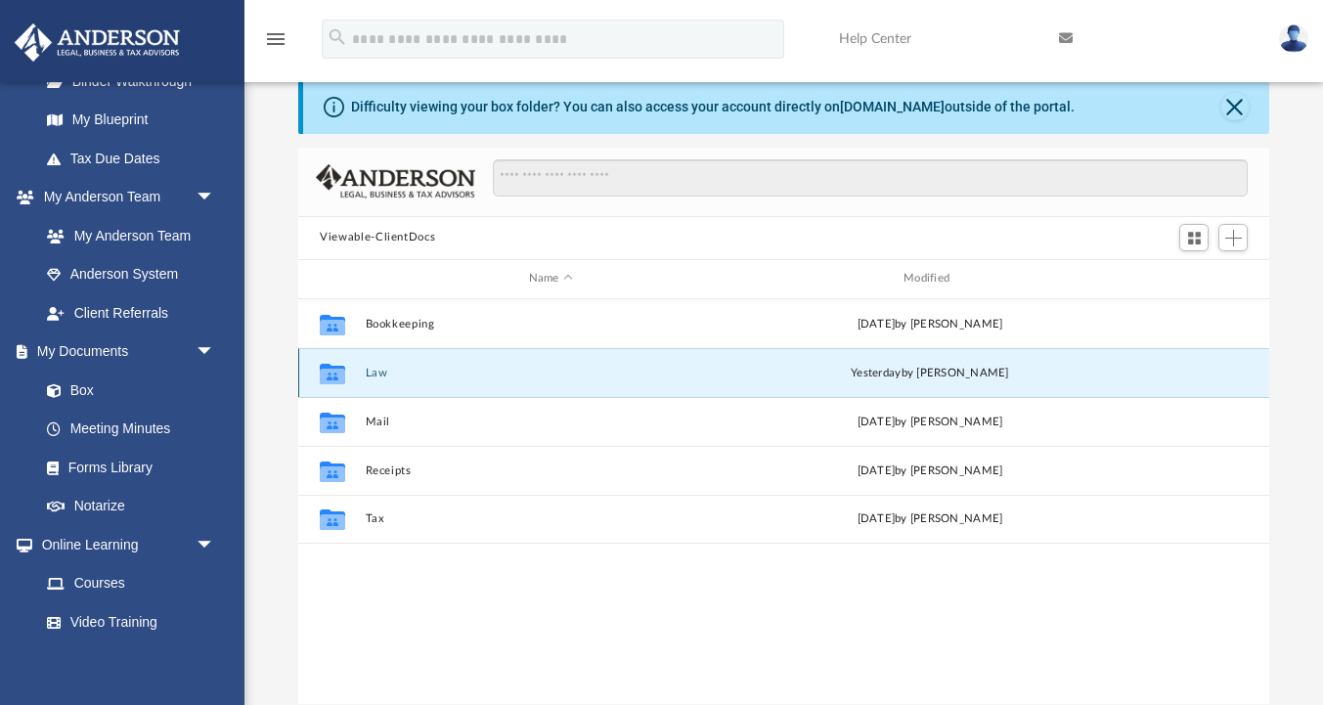
click at [366, 374] on button "Law" at bounding box center [551, 373] width 371 height 13
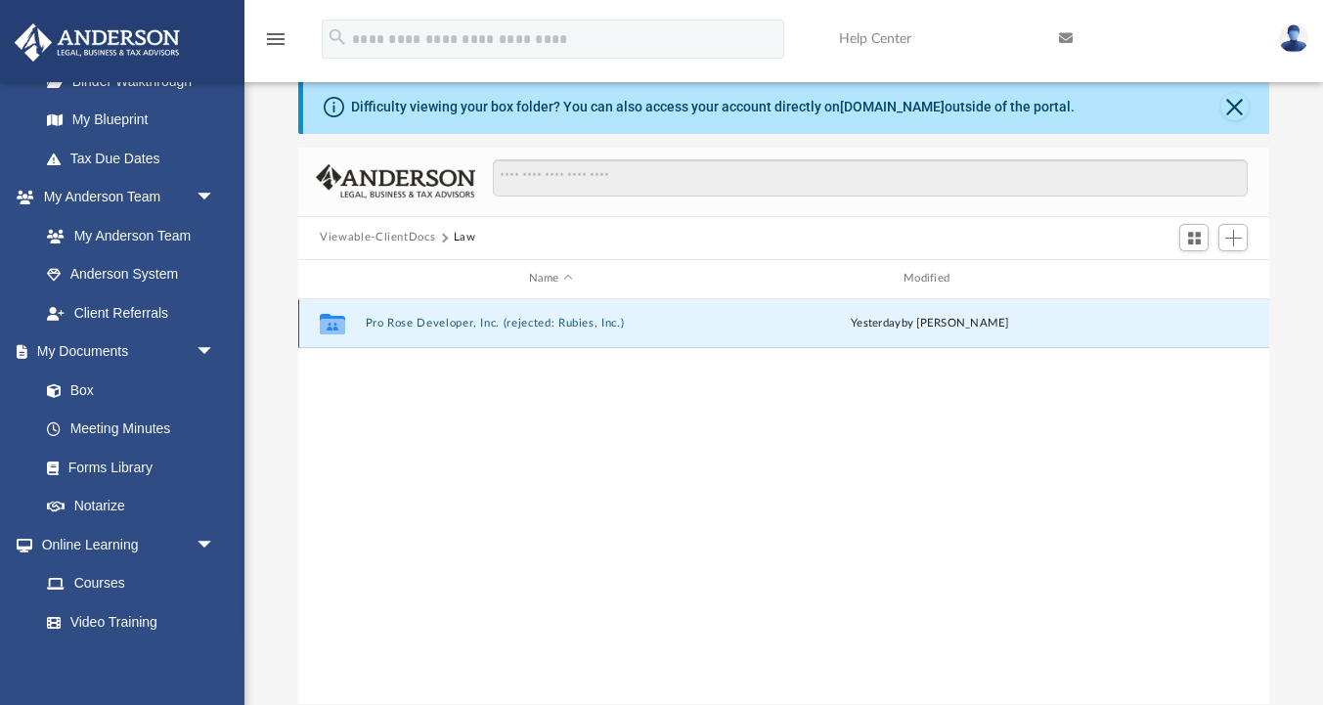
click at [568, 328] on button "Pro Rose Developer, Inc. (rejected: Rubies, Inc.)" at bounding box center [551, 323] width 371 height 13
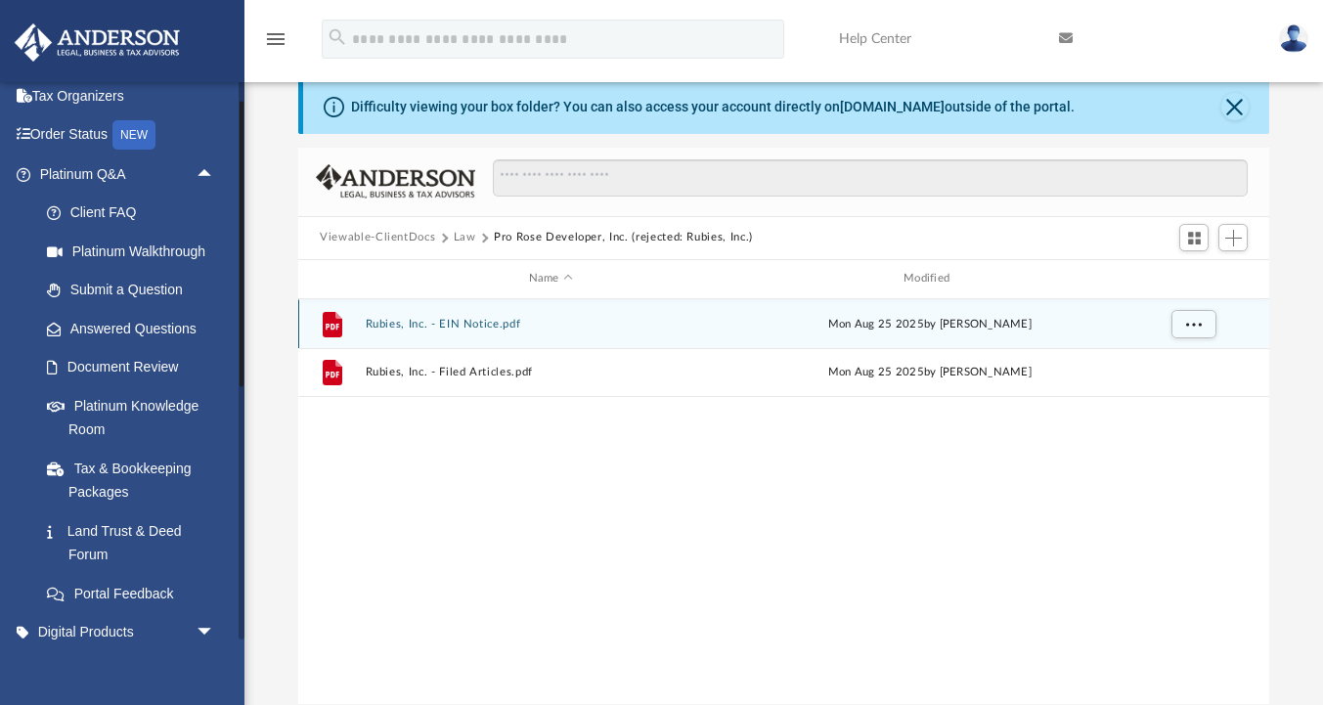
scroll to position [0, 0]
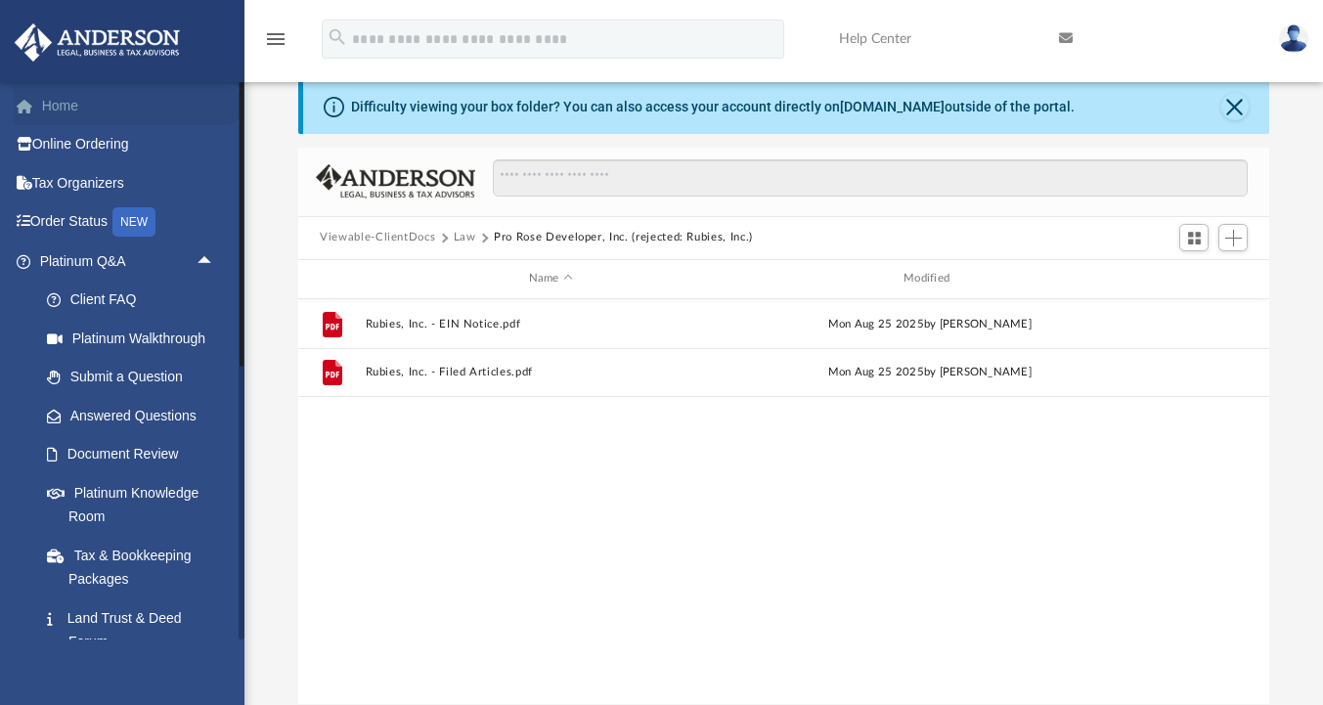
click at [44, 98] on link "Home" at bounding box center [129, 105] width 231 height 39
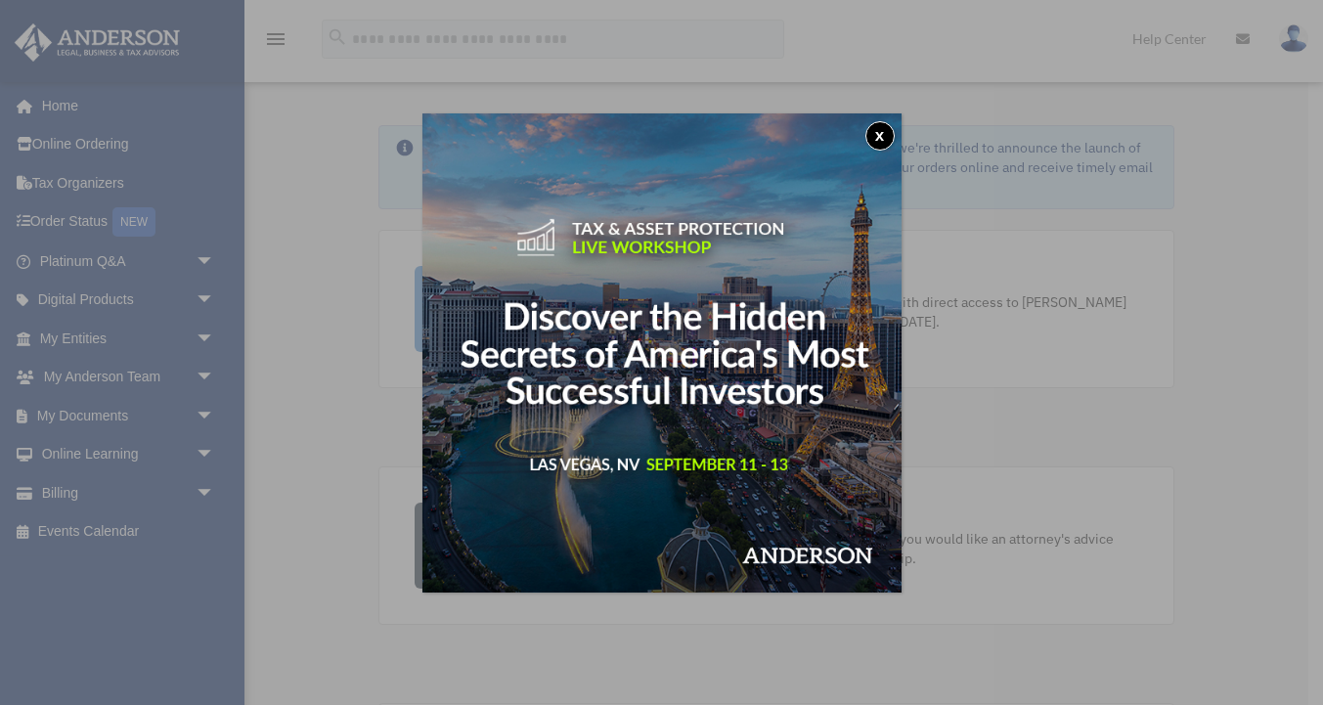
click at [872, 134] on button "x" at bounding box center [879, 135] width 29 height 29
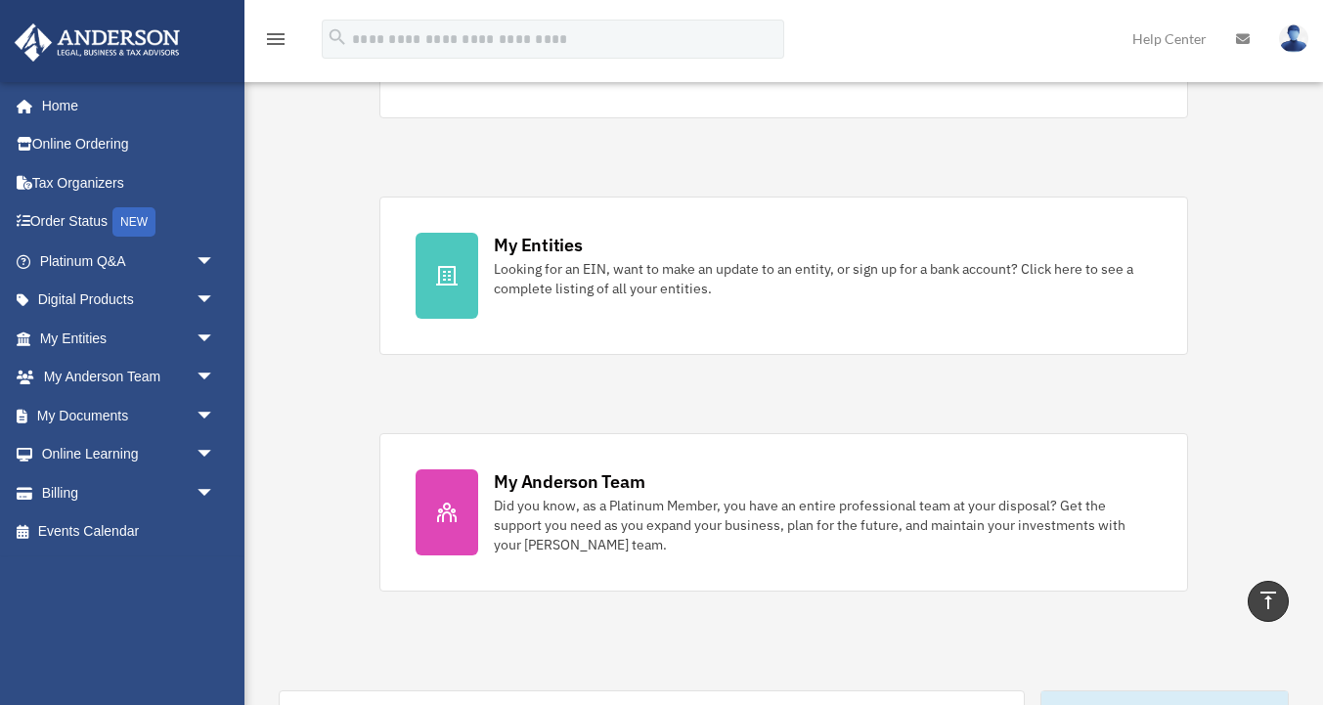
scroll to position [526, 0]
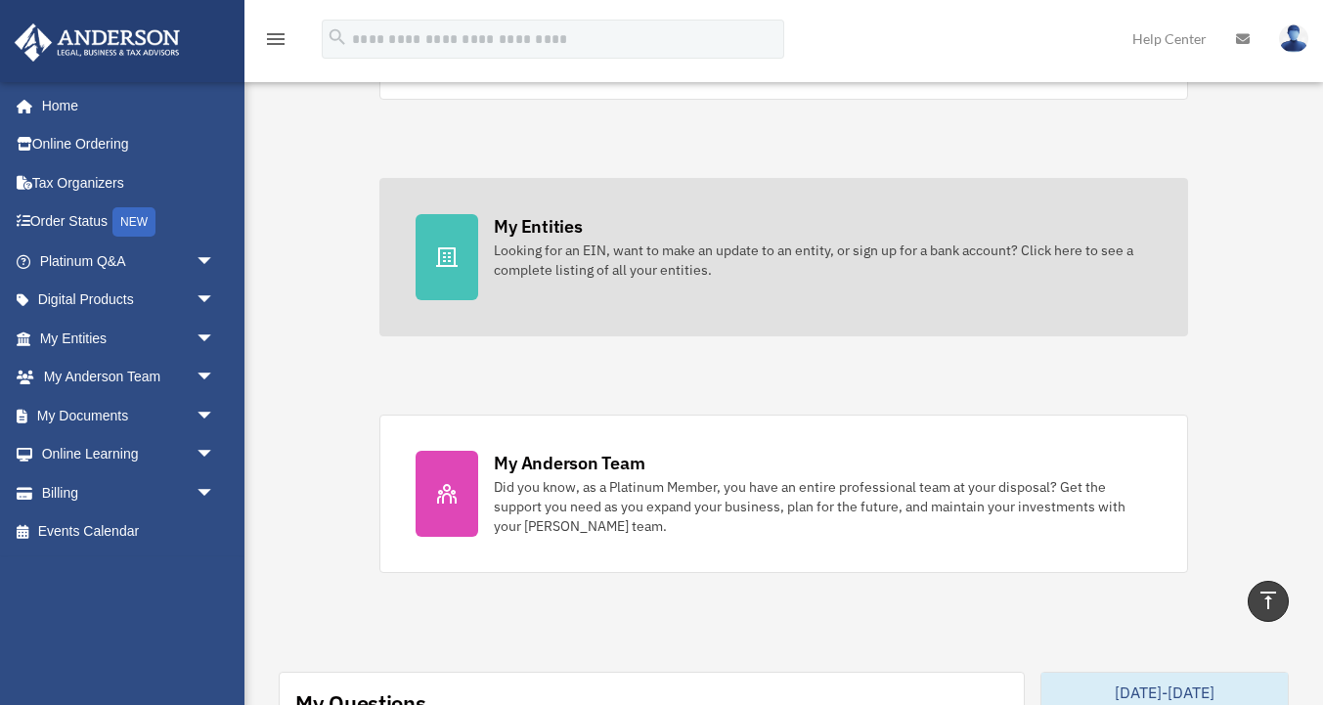
click at [459, 235] on div at bounding box center [447, 257] width 63 height 86
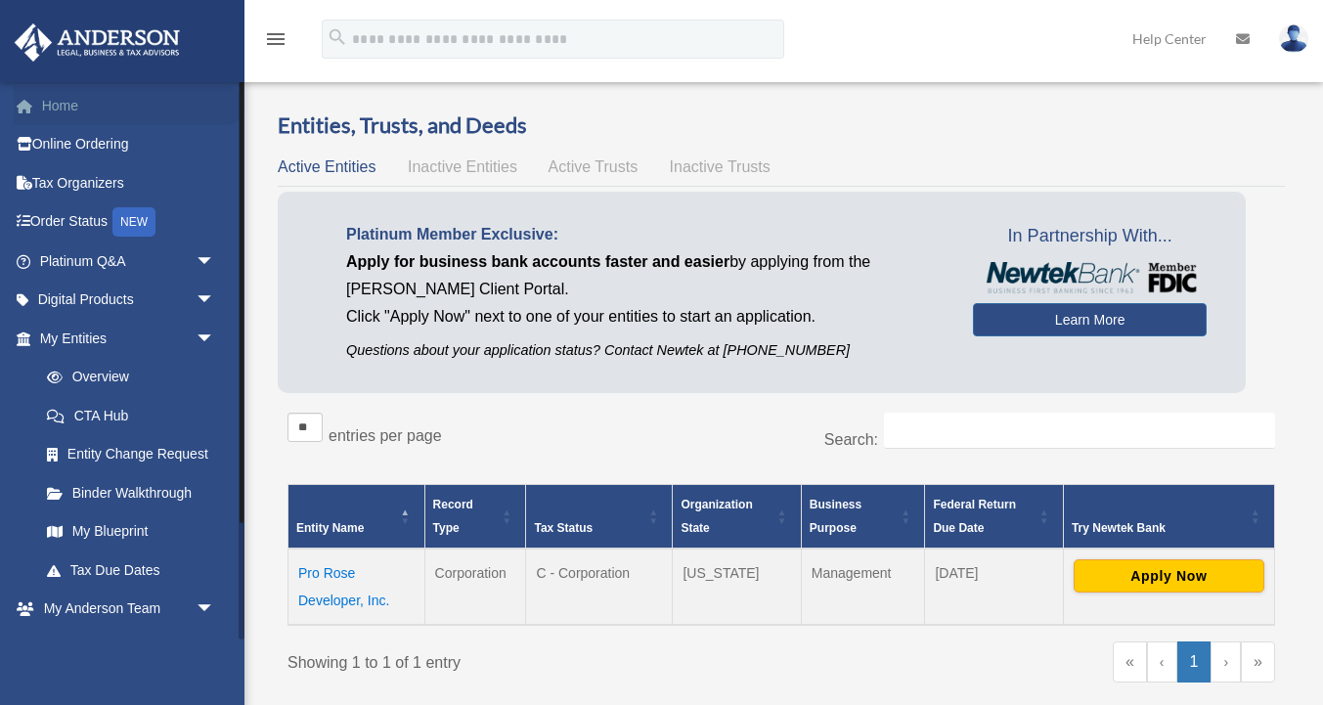
click at [84, 103] on link "Home" at bounding box center [129, 105] width 231 height 39
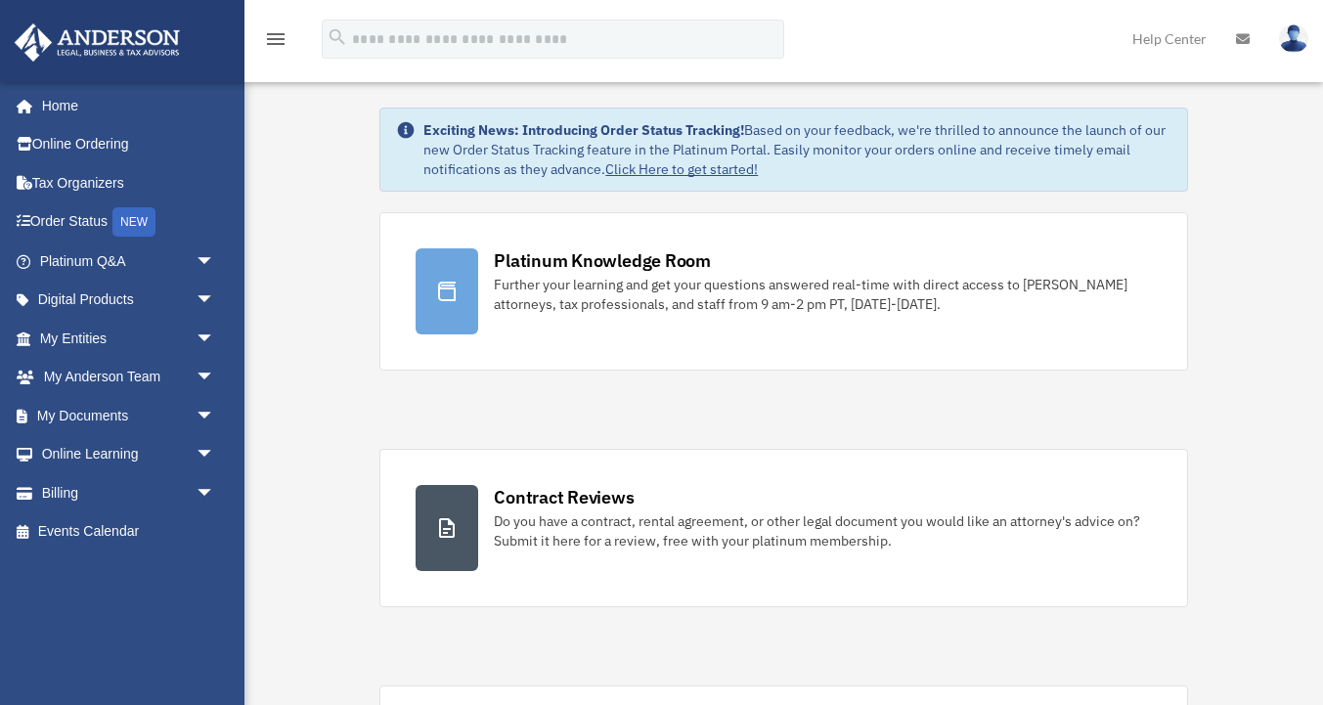
scroll to position [25, 0]
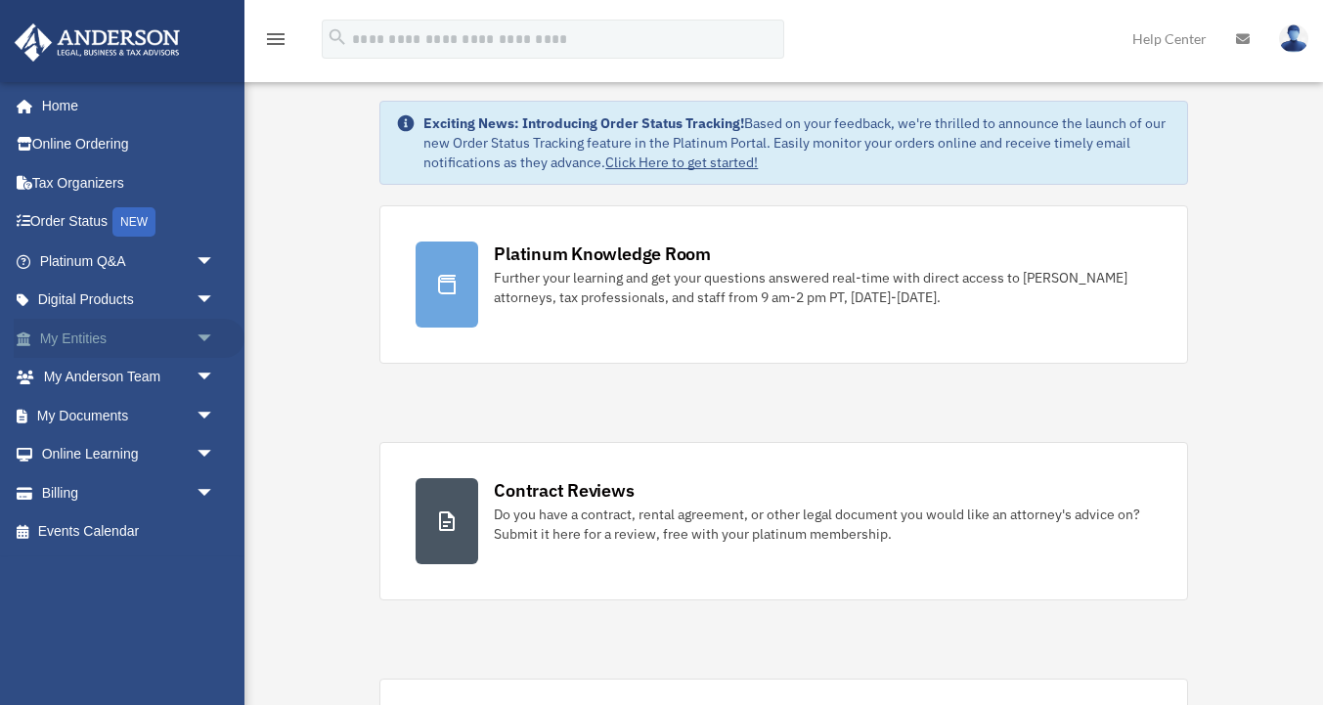
click at [202, 340] on span "arrow_drop_down" at bounding box center [215, 339] width 39 height 40
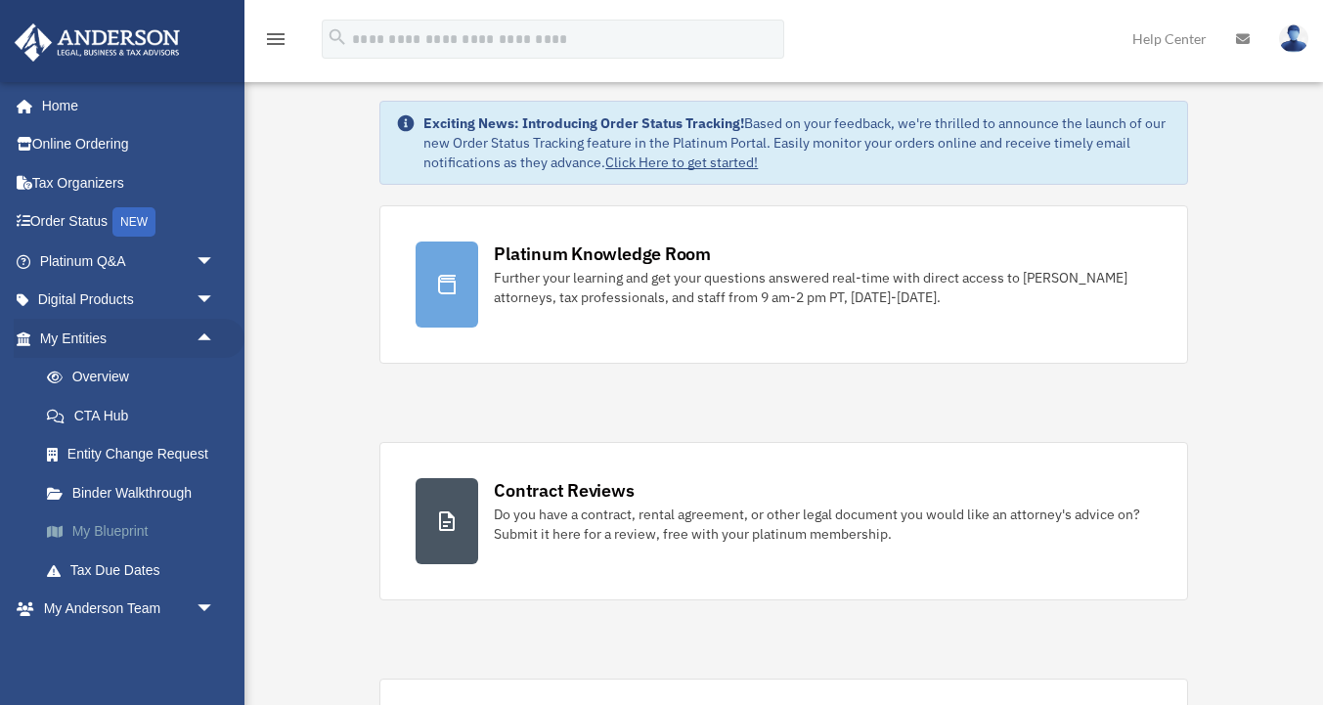
click at [116, 525] on link "My Blueprint" at bounding box center [135, 531] width 217 height 39
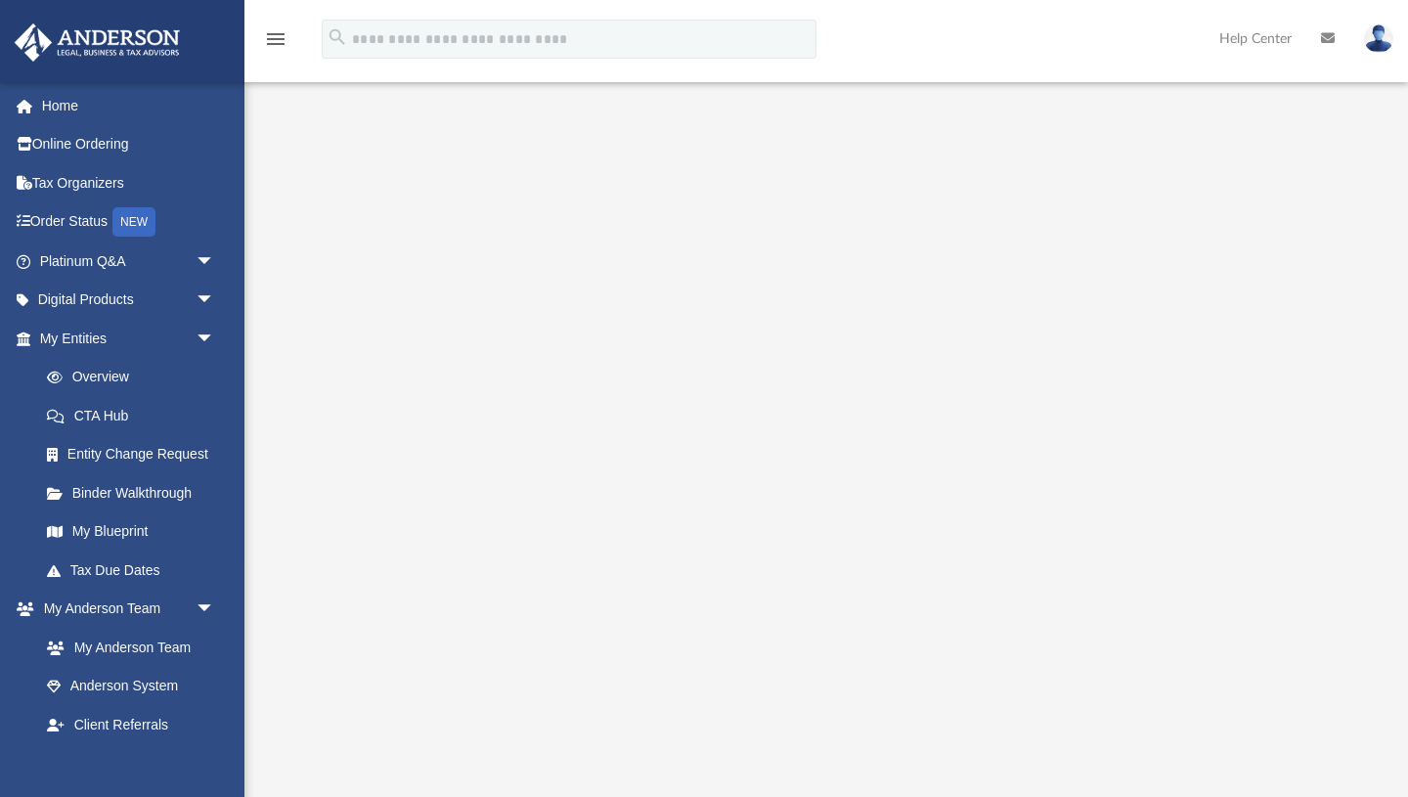
scroll to position [20, 0]
